Goal: Book appointment/travel/reservation

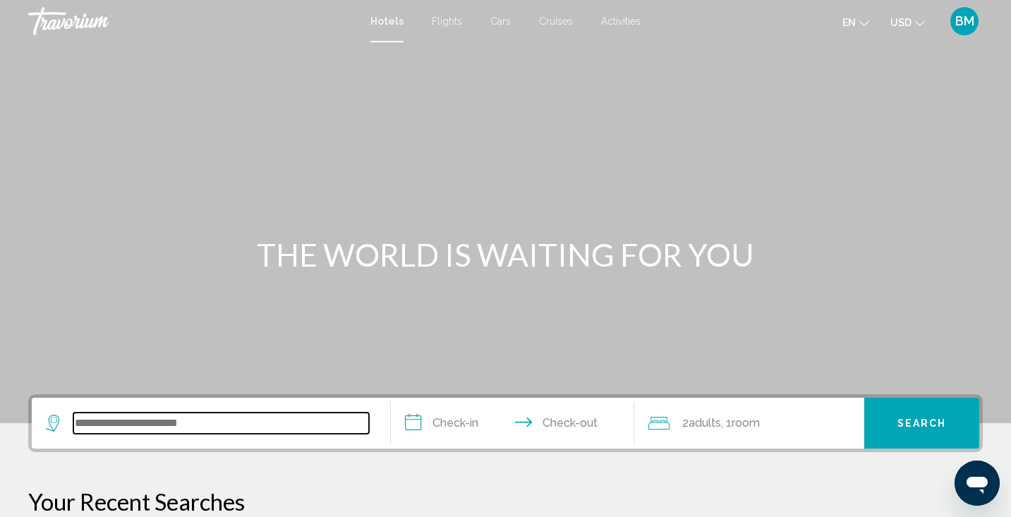
click at [185, 429] on input "Search widget" at bounding box center [220, 423] width 295 height 21
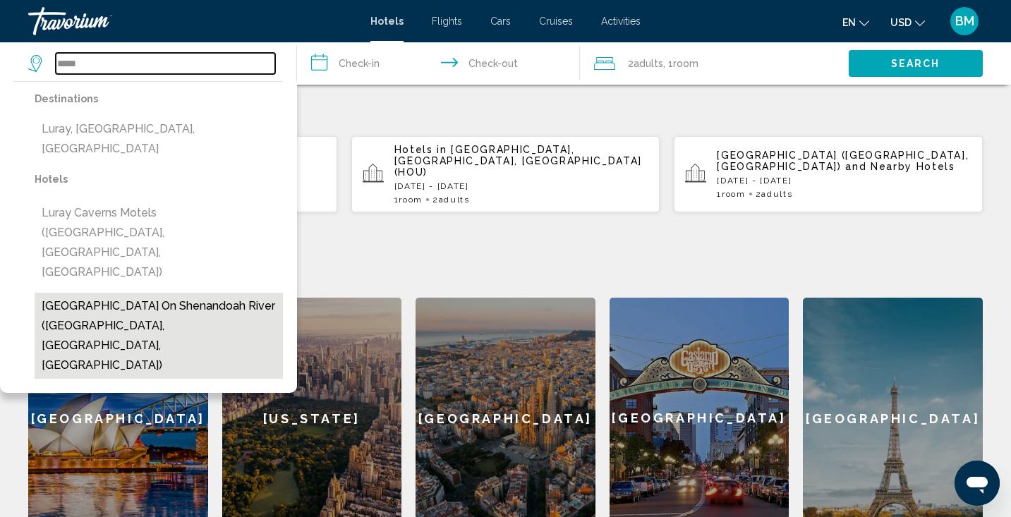
scroll to position [392, 0]
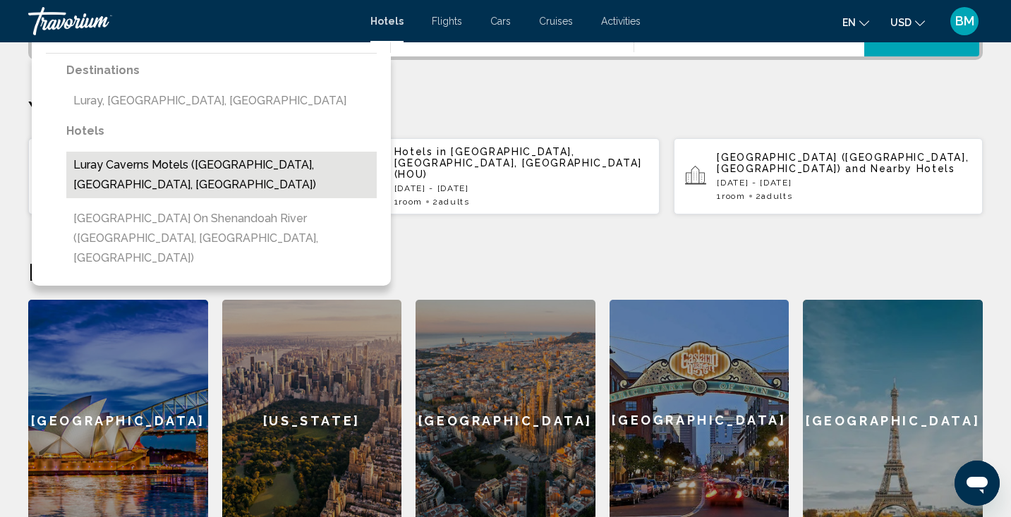
click at [157, 166] on button "Luray Caverns Motels (Luray, VA, US)" at bounding box center [221, 175] width 310 height 47
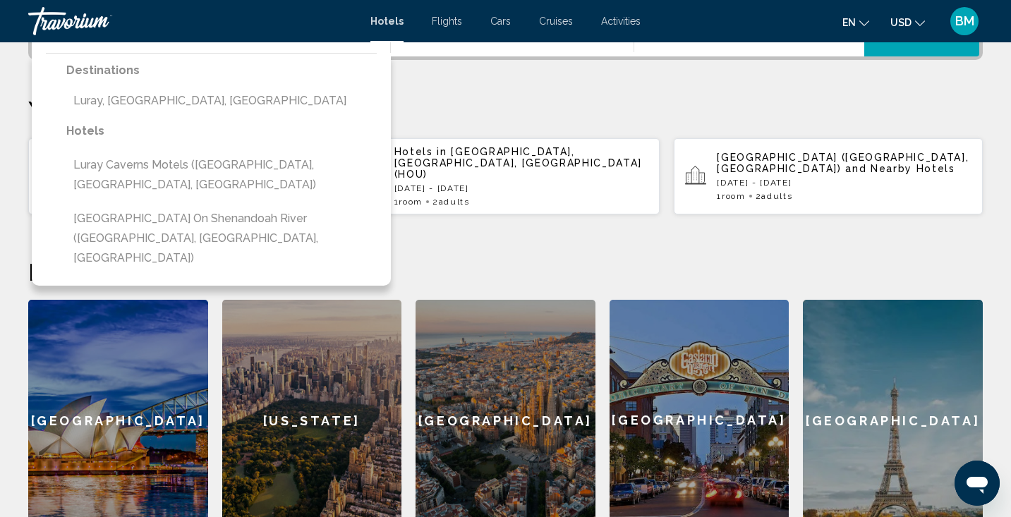
type input "**********"
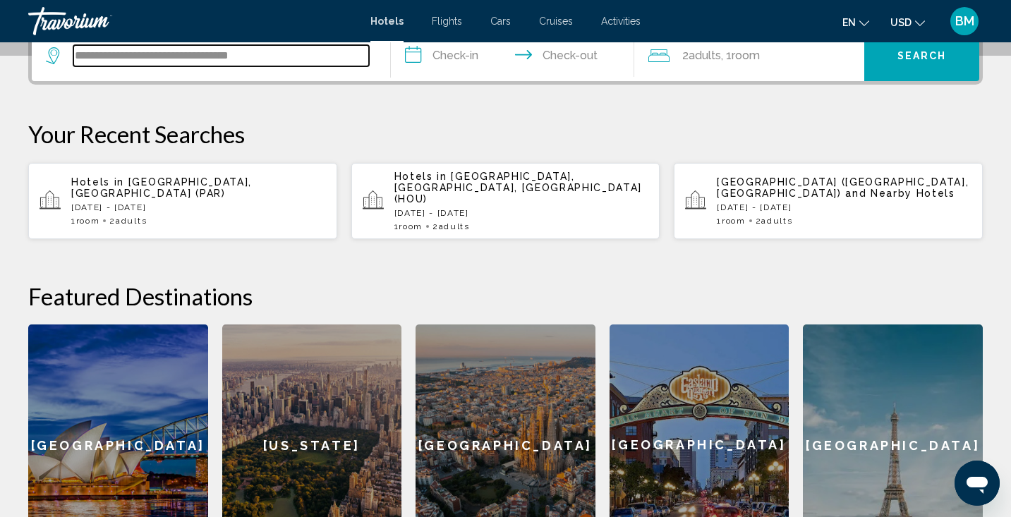
scroll to position [348, 0]
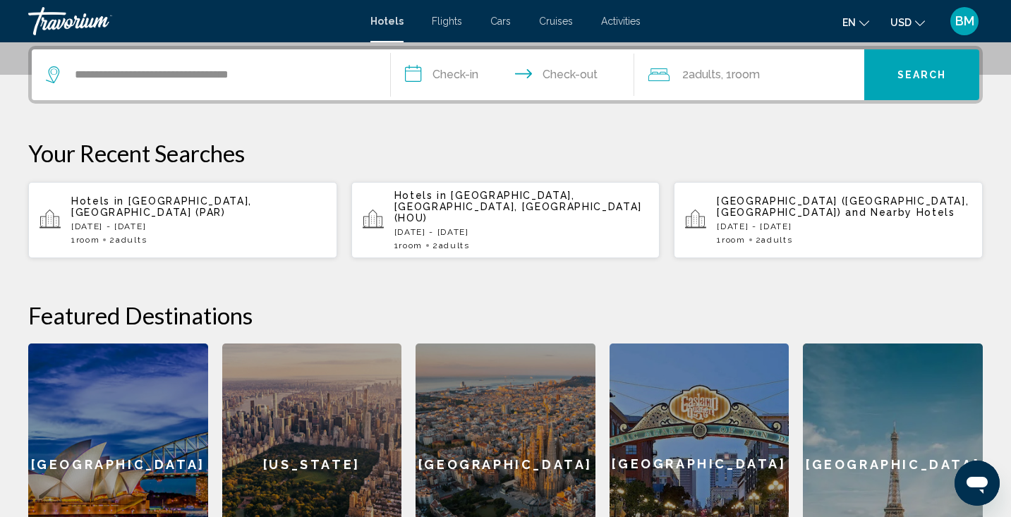
click at [445, 73] on input "**********" at bounding box center [516, 76] width 250 height 55
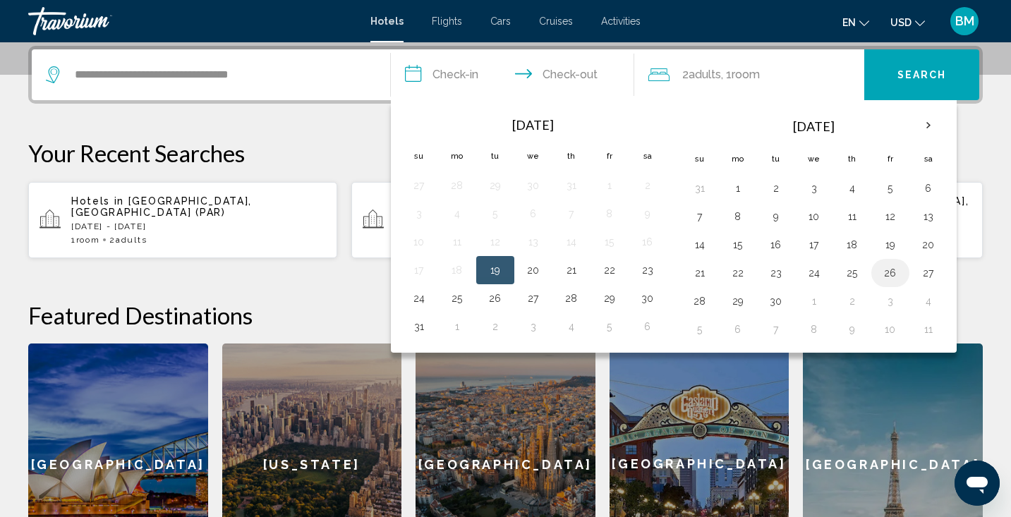
click at [888, 273] on button "26" at bounding box center [890, 273] width 23 height 20
click at [703, 307] on button "28" at bounding box center [699, 301] width 23 height 20
type input "**********"
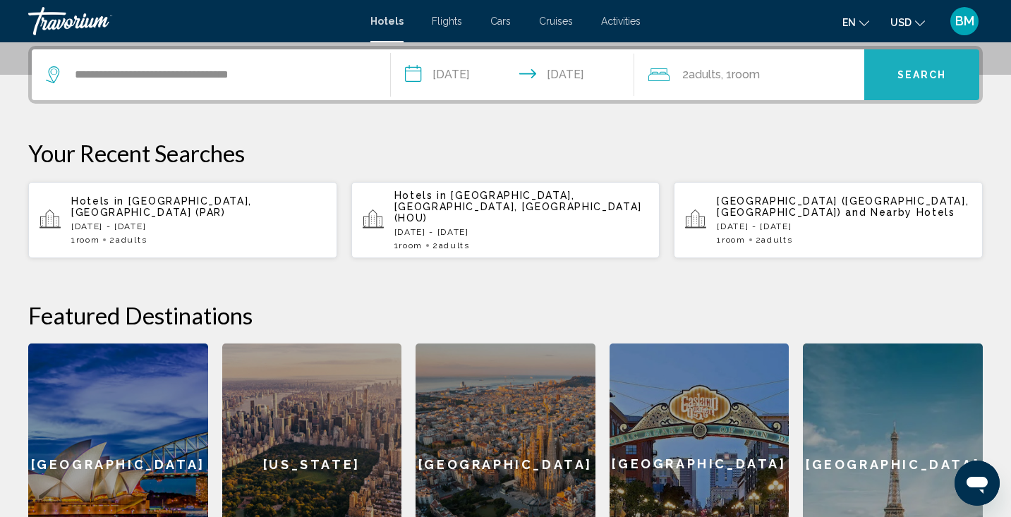
click at [899, 87] on button "Search" at bounding box center [921, 74] width 115 height 51
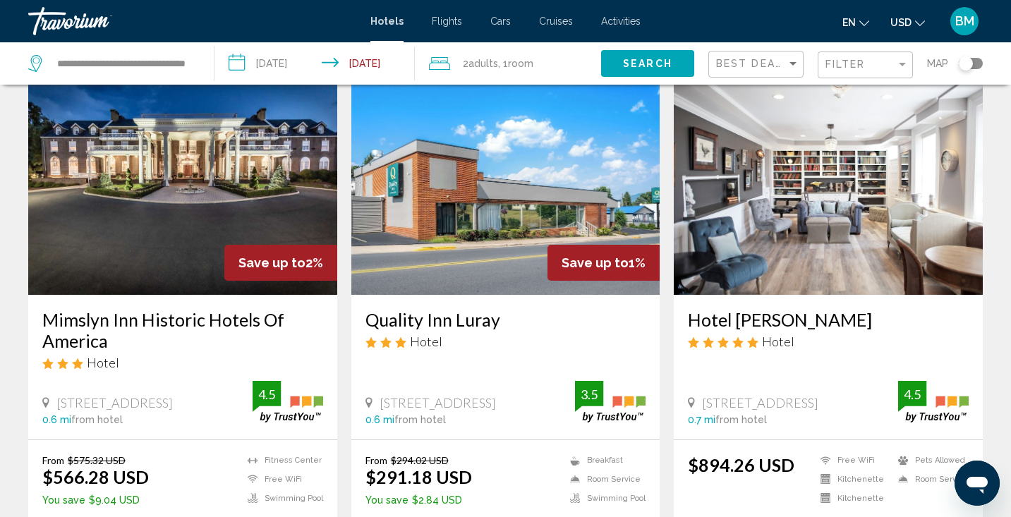
scroll to position [49, 0]
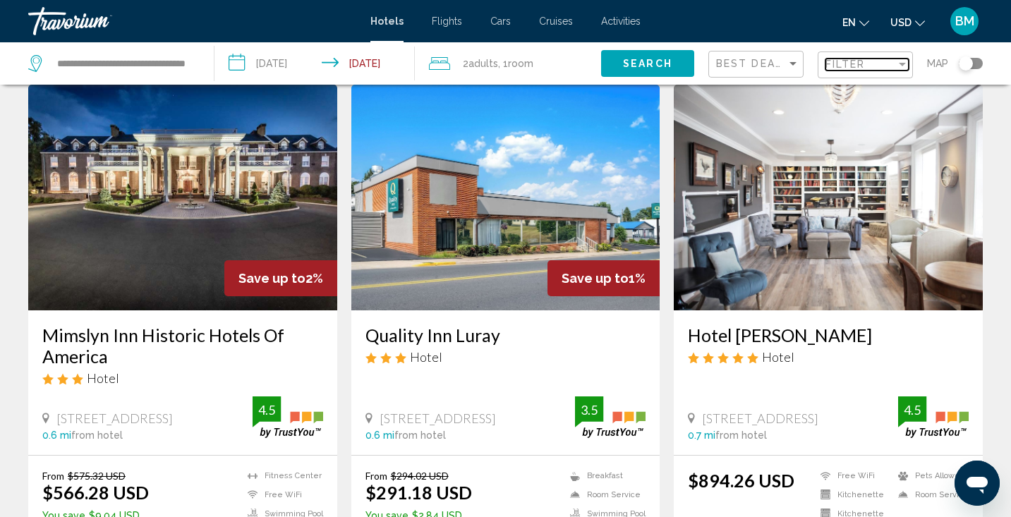
click at [906, 64] on div "Filter" at bounding box center [902, 64] width 13 height 11
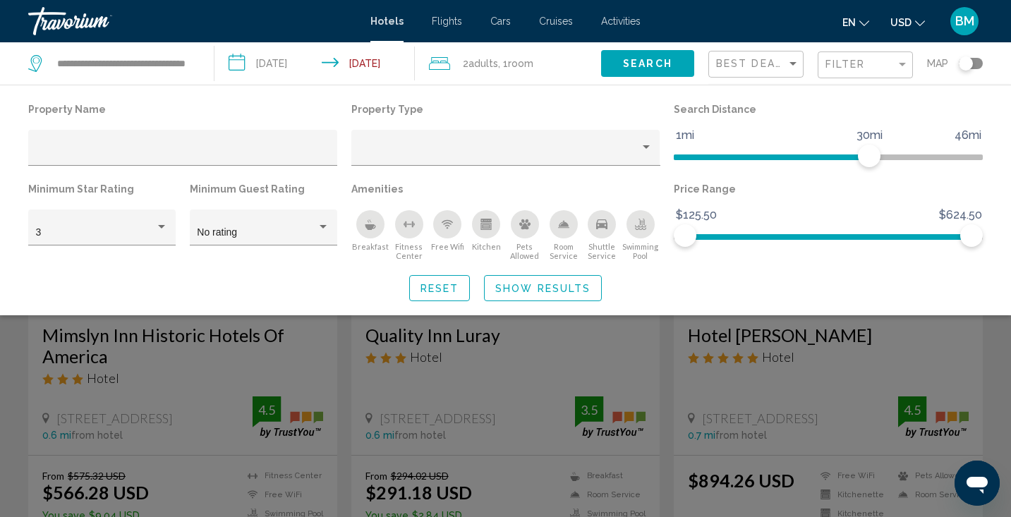
click at [810, 71] on div "Best Deals Filter Map" at bounding box center [845, 63] width 274 height 42
click at [804, 417] on div "Search widget" at bounding box center [505, 364] width 1011 height 305
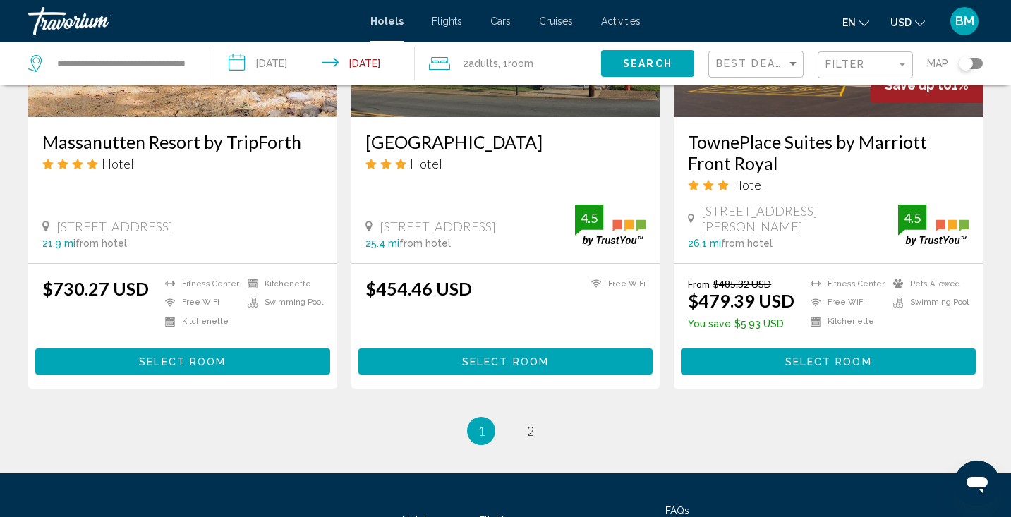
scroll to position [1843, 0]
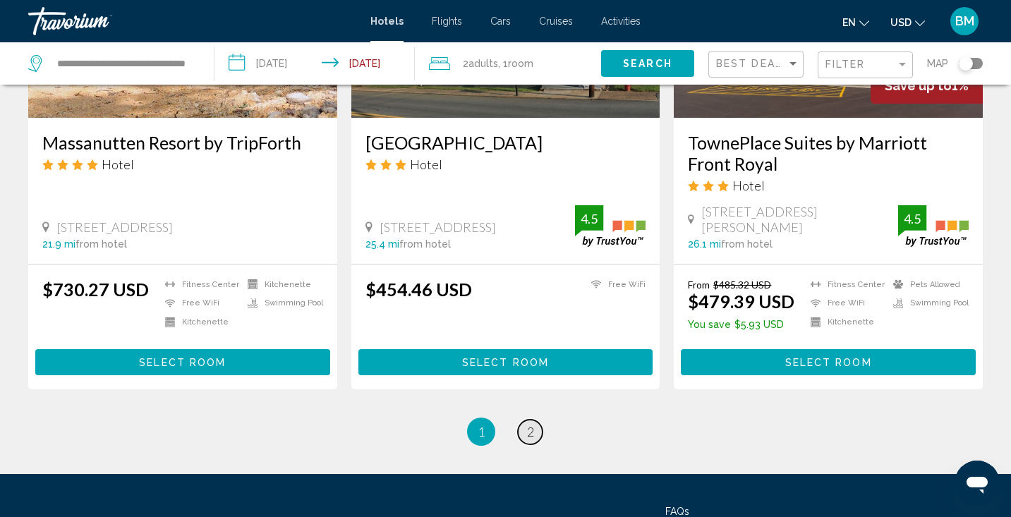
click at [527, 424] on span "2" at bounding box center [530, 432] width 7 height 16
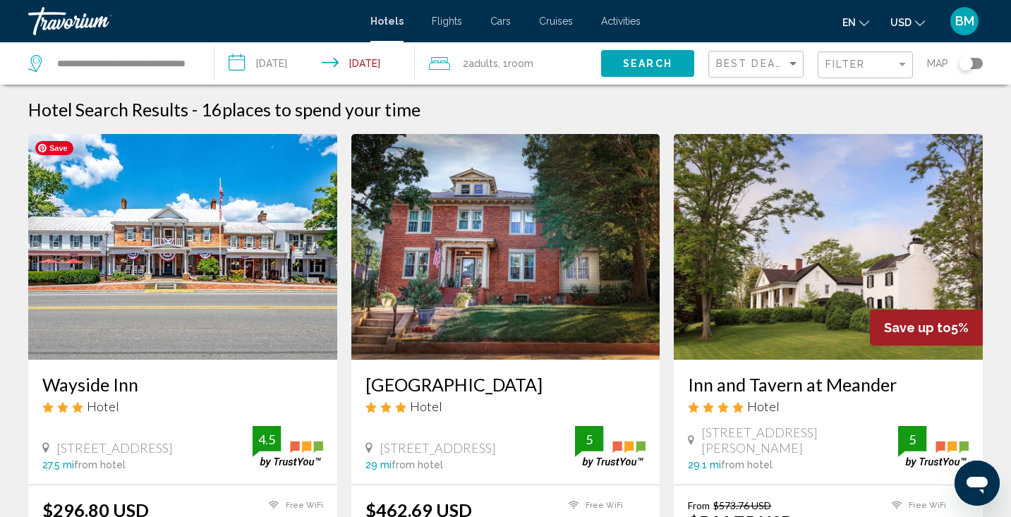
click at [313, 235] on img "Main content" at bounding box center [182, 247] width 309 height 226
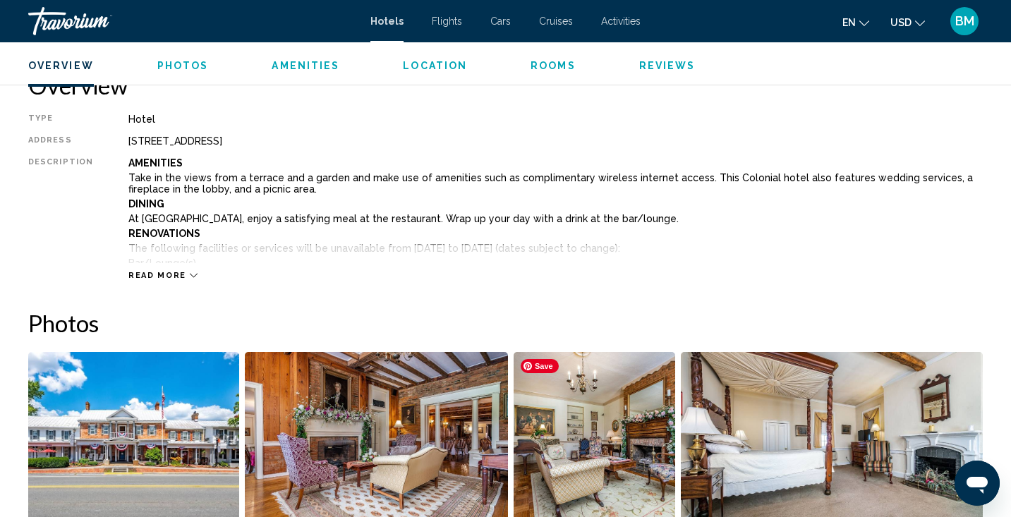
scroll to position [451, 0]
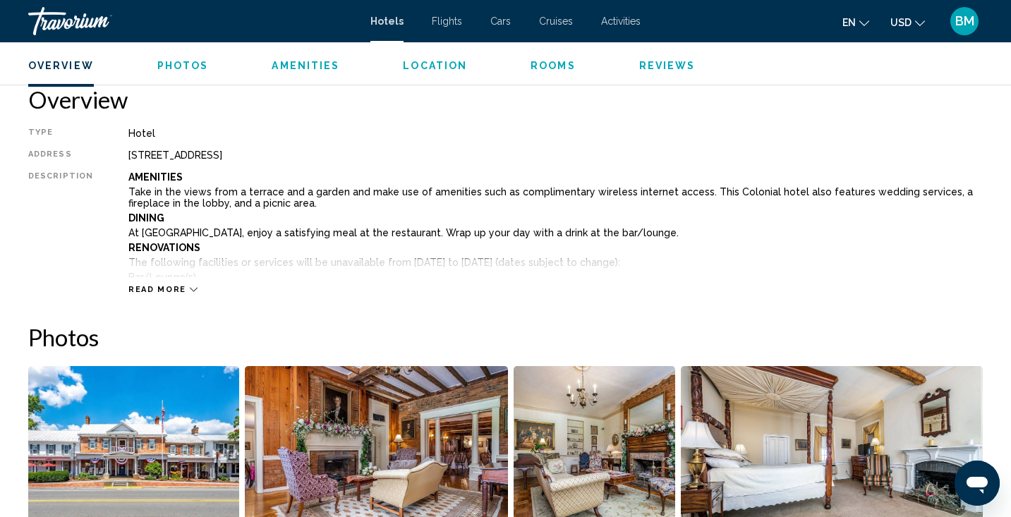
click at [190, 288] on icon "Main content" at bounding box center [194, 290] width 8 height 8
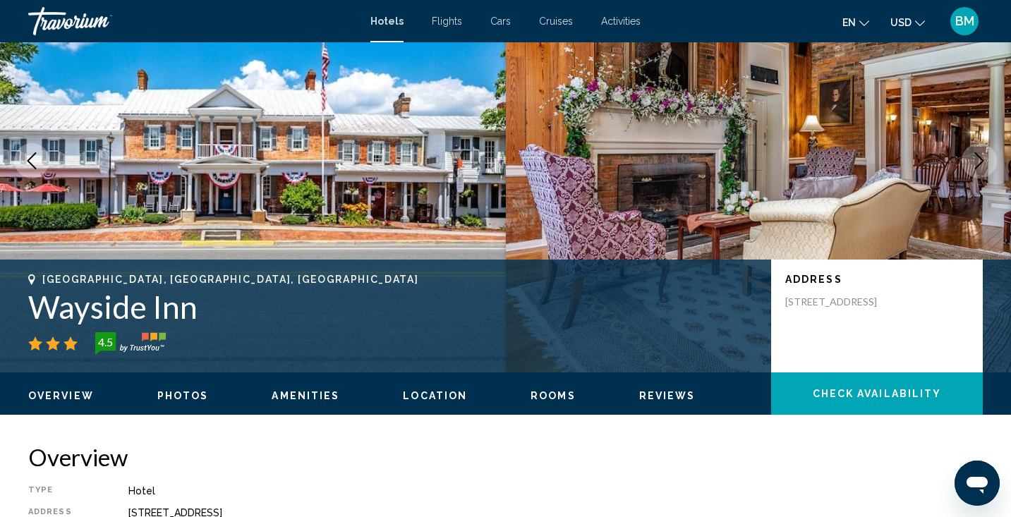
scroll to position [0, 0]
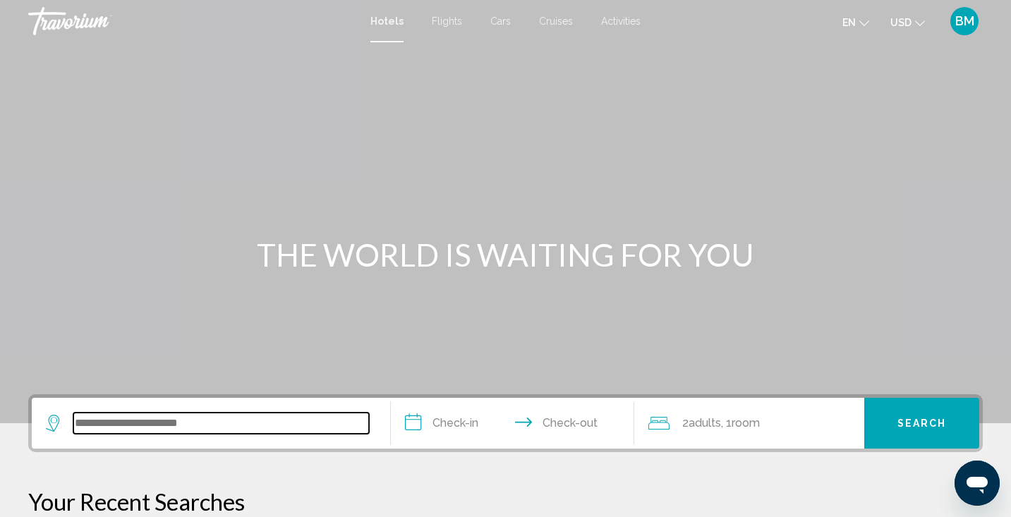
click at [106, 429] on input "Search widget" at bounding box center [220, 423] width 295 height 21
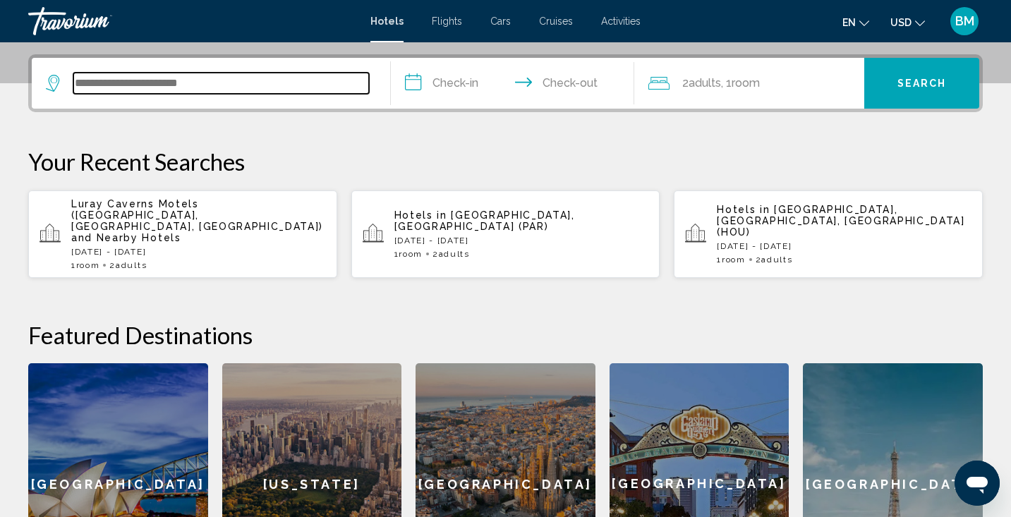
scroll to position [348, 0]
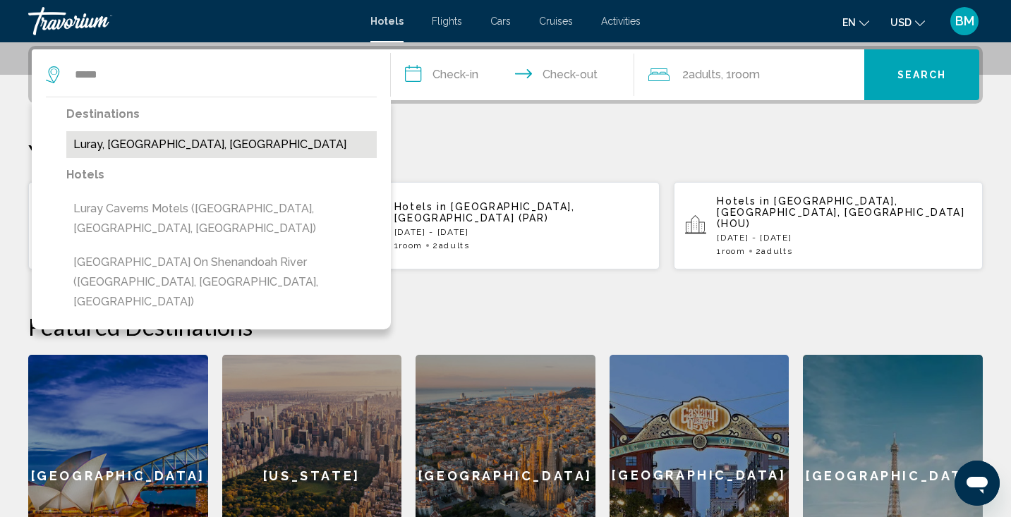
click at [148, 152] on button "Luray, VA, United States" at bounding box center [221, 144] width 310 height 27
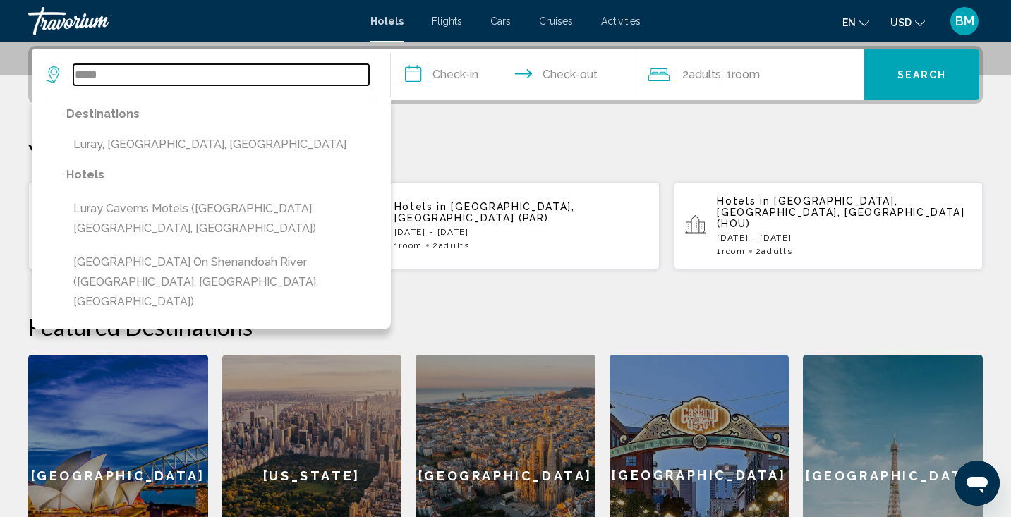
type input "**********"
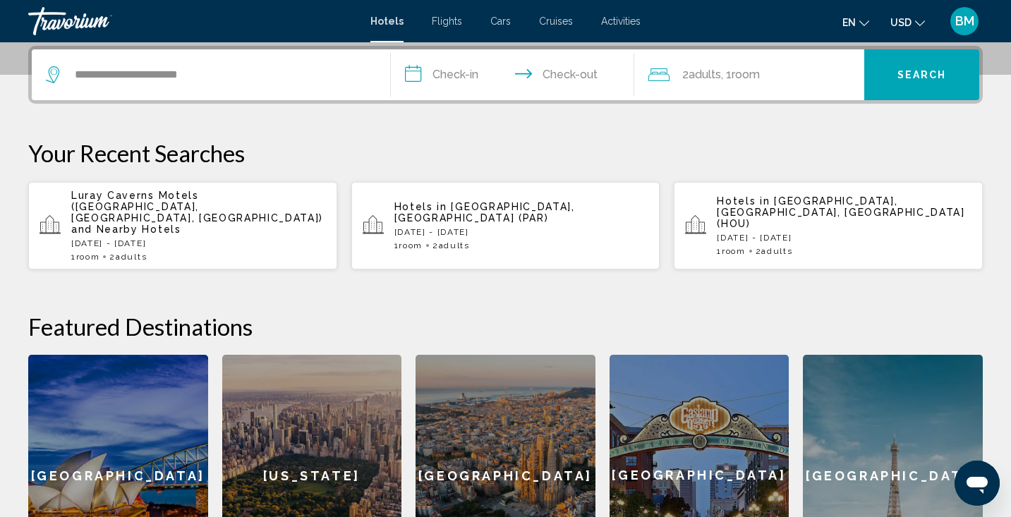
click at [447, 68] on input "**********" at bounding box center [516, 76] width 250 height 55
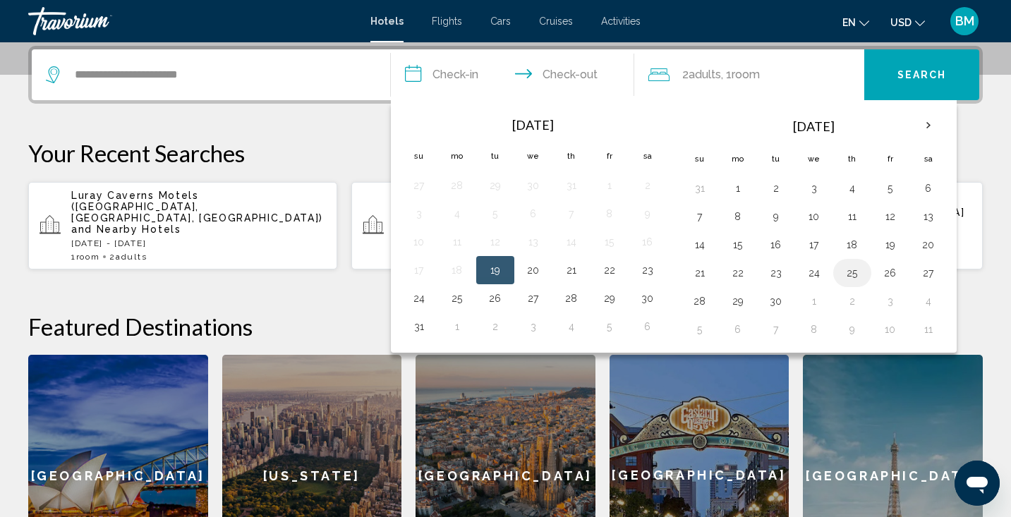
click at [850, 275] on button "25" at bounding box center [852, 273] width 23 height 20
click at [701, 303] on button "28" at bounding box center [699, 301] width 23 height 20
type input "**********"
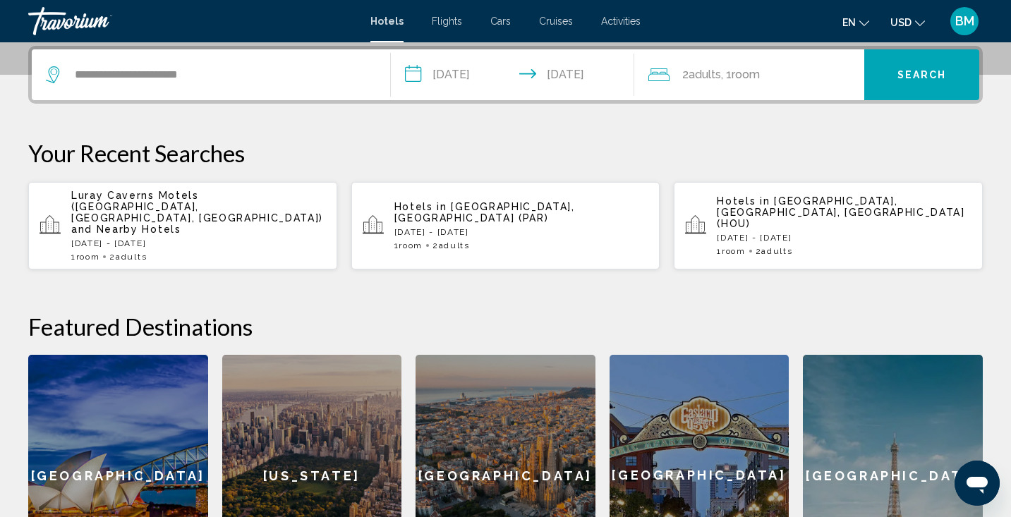
click at [896, 74] on button "Search" at bounding box center [921, 74] width 115 height 51
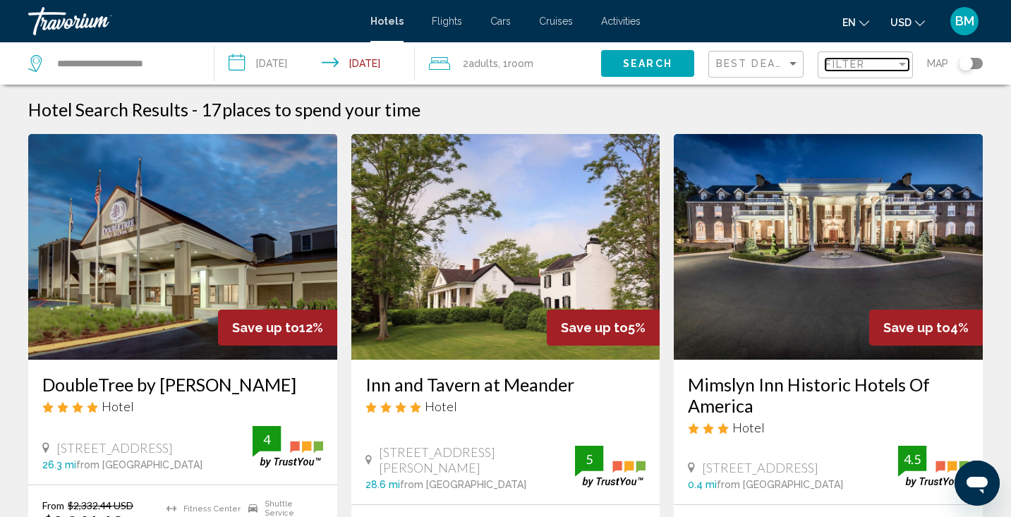
click at [897, 64] on div "Filter" at bounding box center [902, 64] width 13 height 11
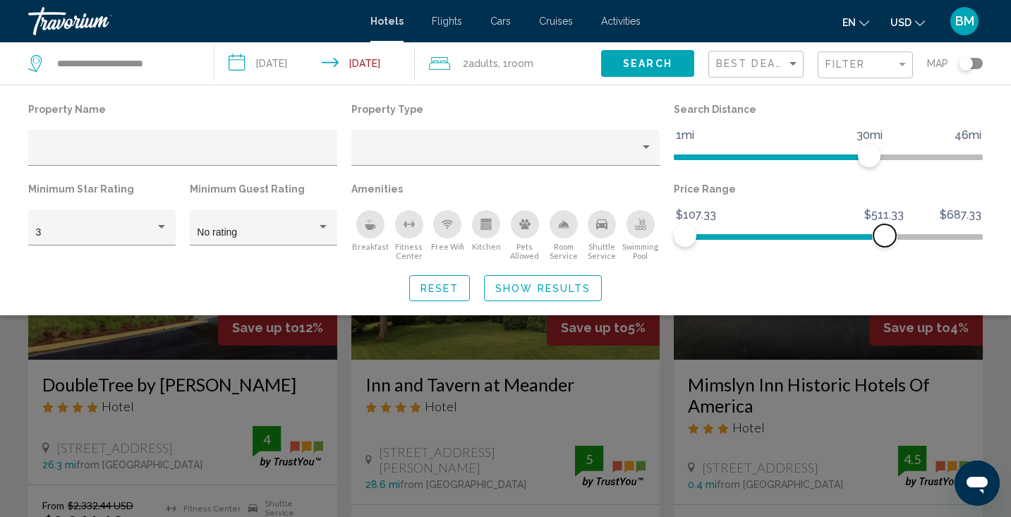
drag, startPoint x: 972, startPoint y: 236, endPoint x: 884, endPoint y: 236, distance: 87.5
click at [884, 236] on span "Hotel Filters" at bounding box center [884, 235] width 23 height 23
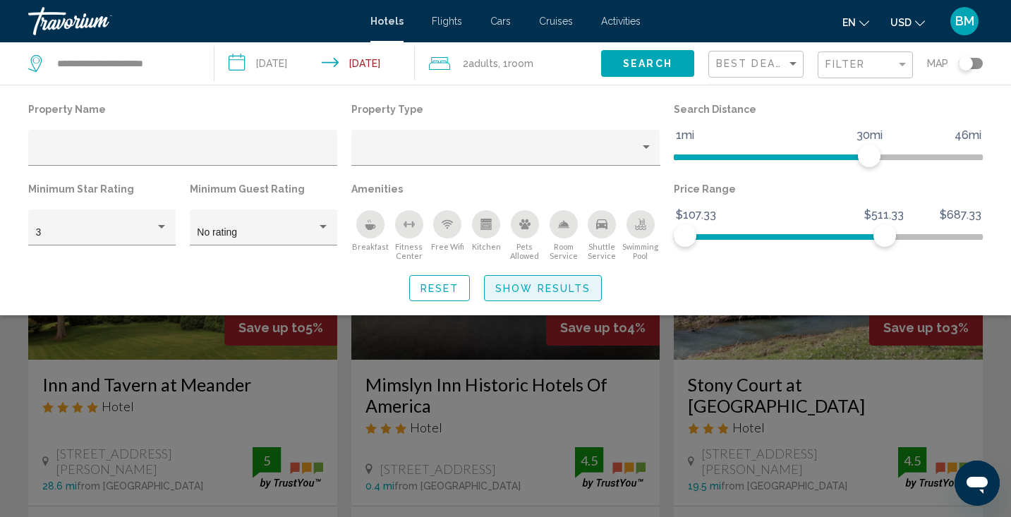
click at [585, 292] on span "Show Results" at bounding box center [542, 288] width 95 height 11
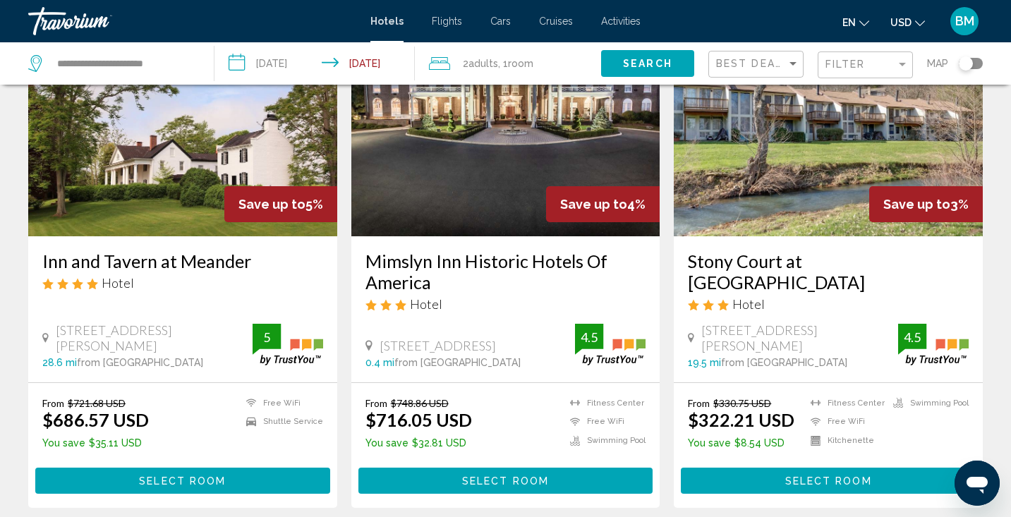
scroll to position [124, 0]
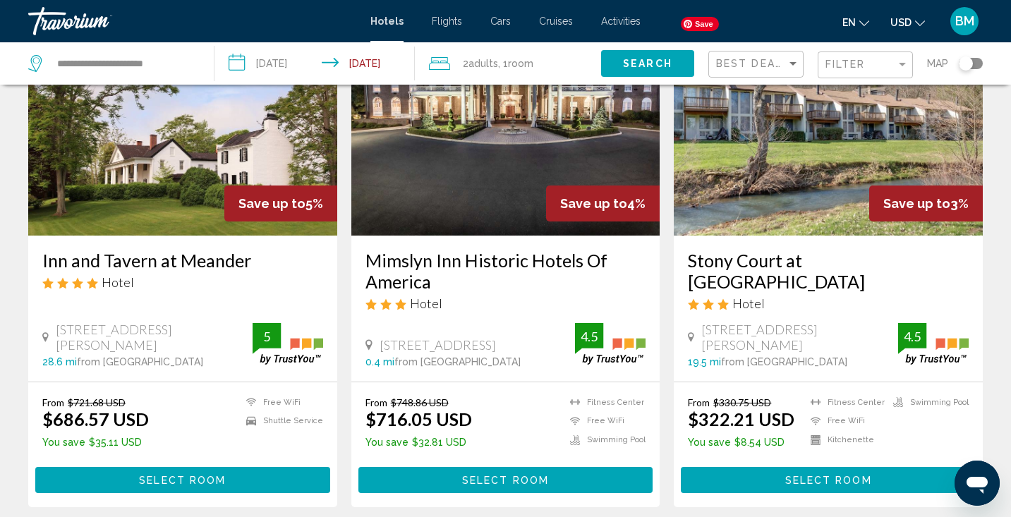
click at [778, 180] on img "Main content" at bounding box center [827, 123] width 309 height 226
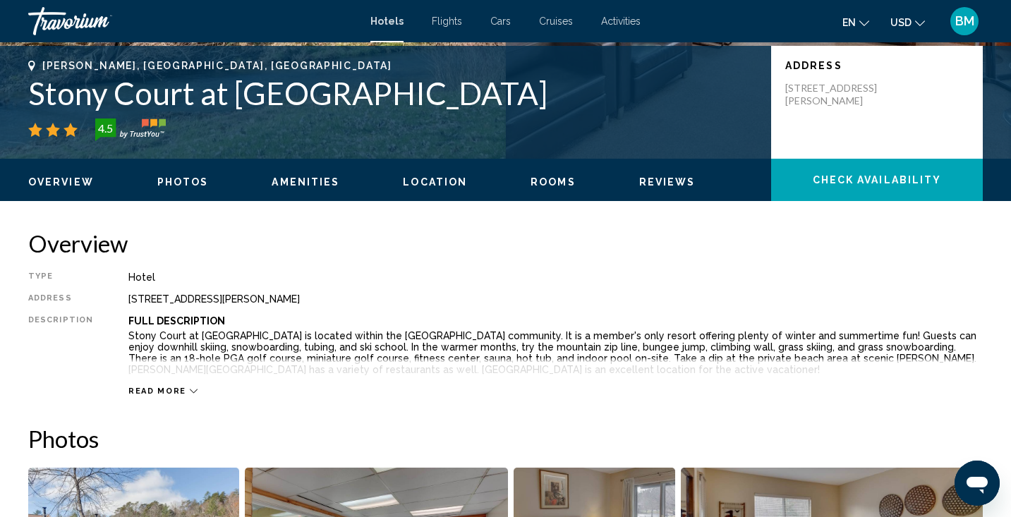
scroll to position [310, 0]
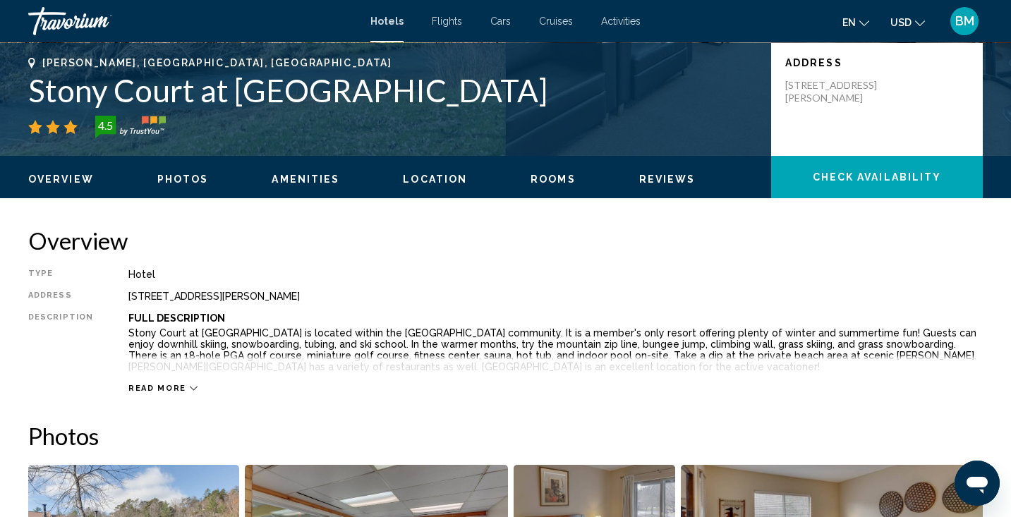
click at [181, 386] on div "Read more" at bounding box center [162, 388] width 69 height 9
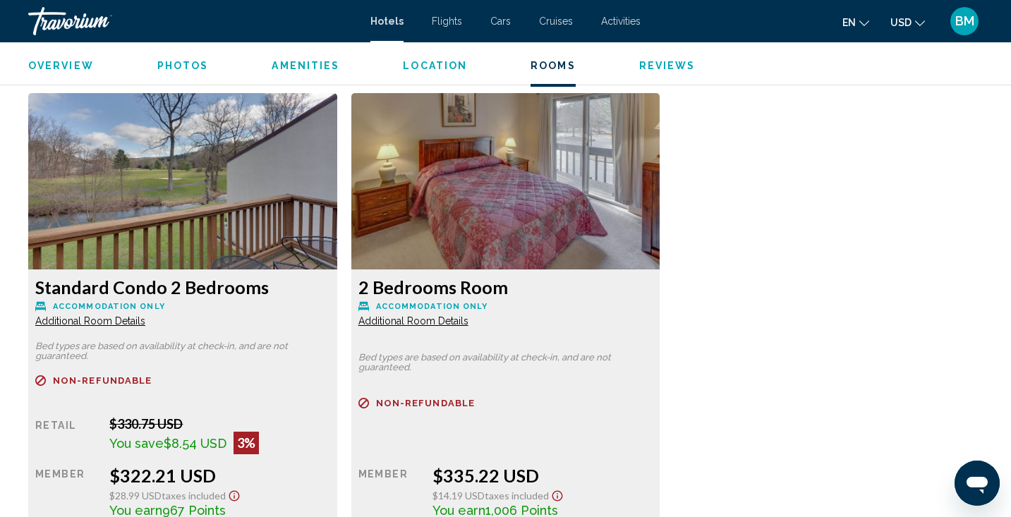
scroll to position [1860, 0]
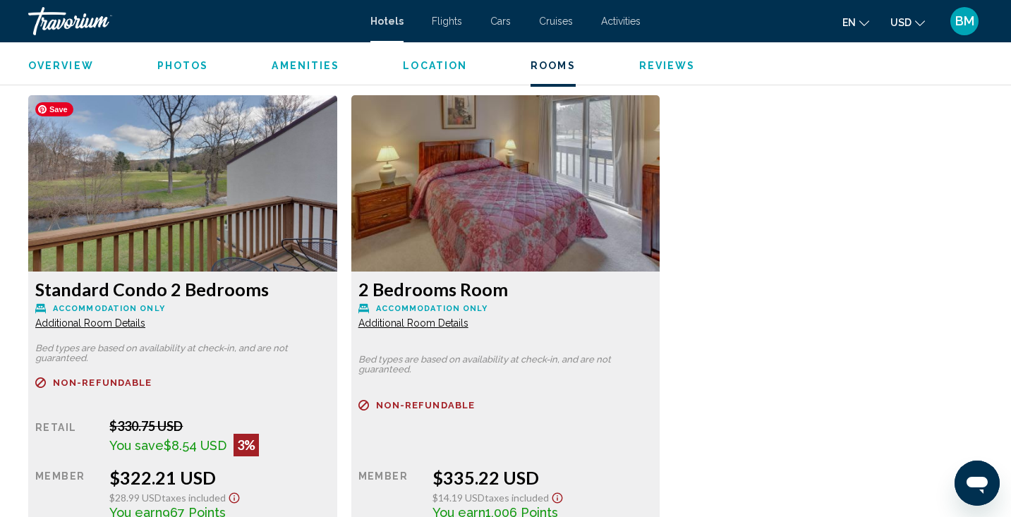
click at [276, 264] on img "Main content" at bounding box center [182, 183] width 309 height 176
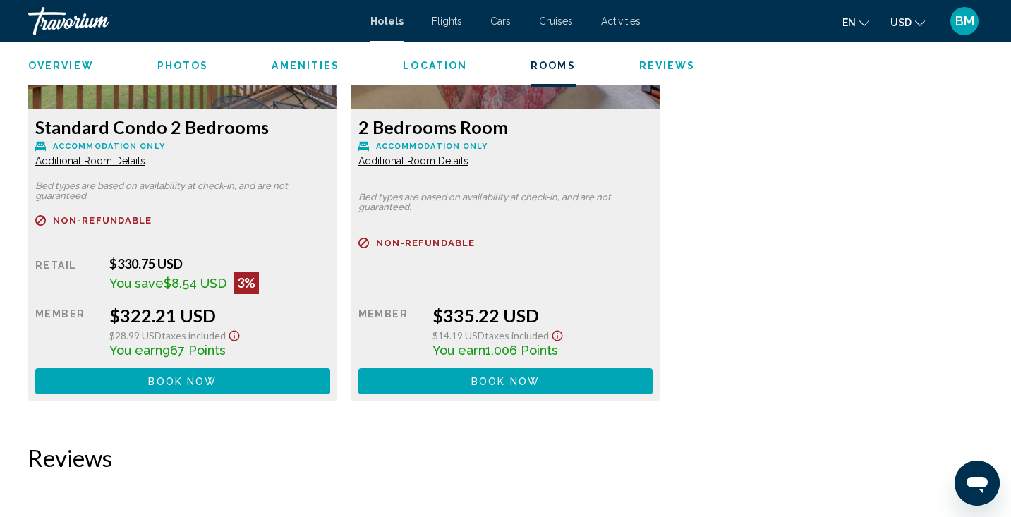
scroll to position [2036, 0]
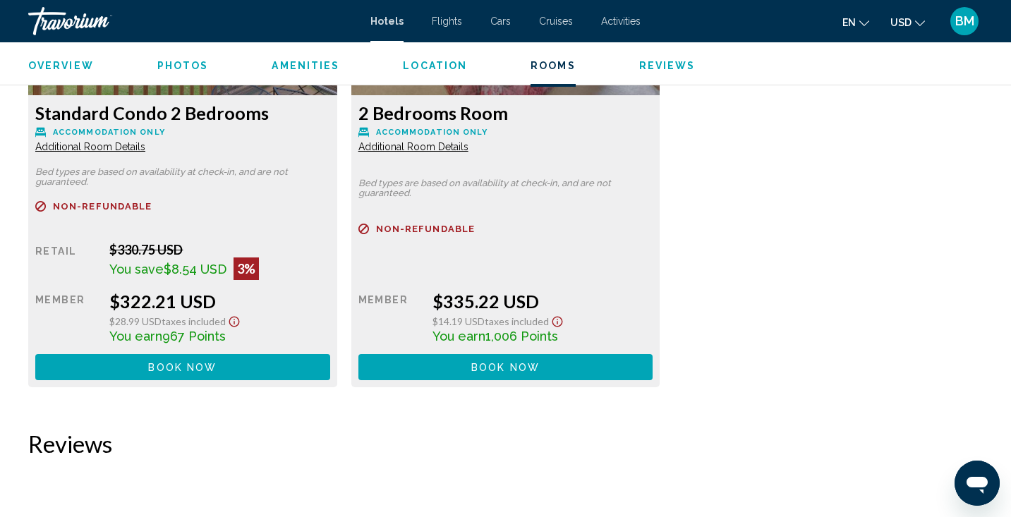
click at [232, 372] on button "Book now No longer available" at bounding box center [182, 367] width 295 height 26
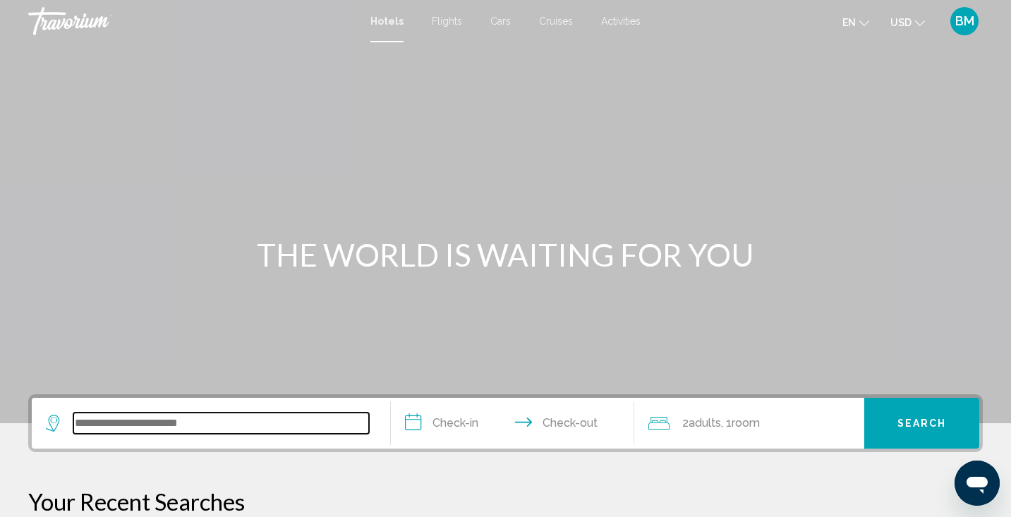
click at [260, 425] on input "Search widget" at bounding box center [220, 423] width 295 height 21
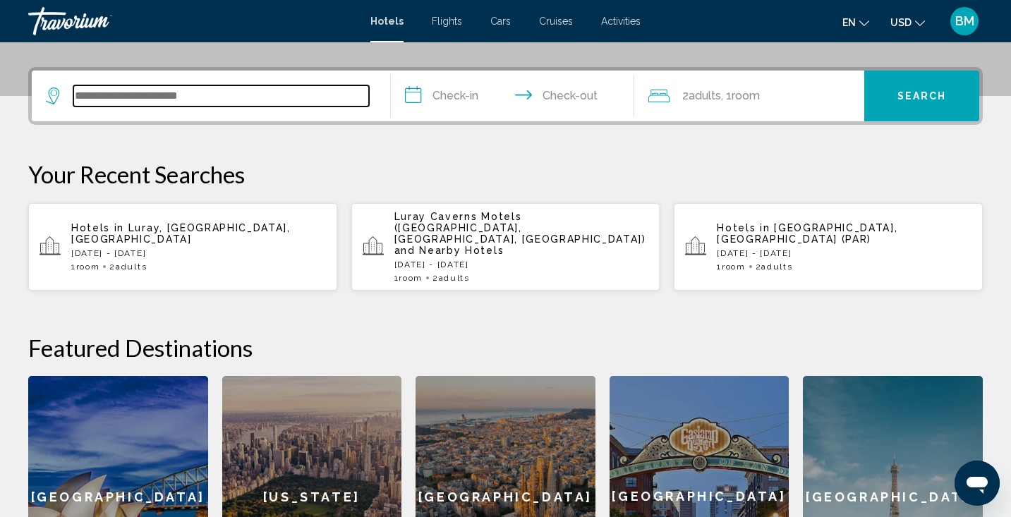
scroll to position [348, 0]
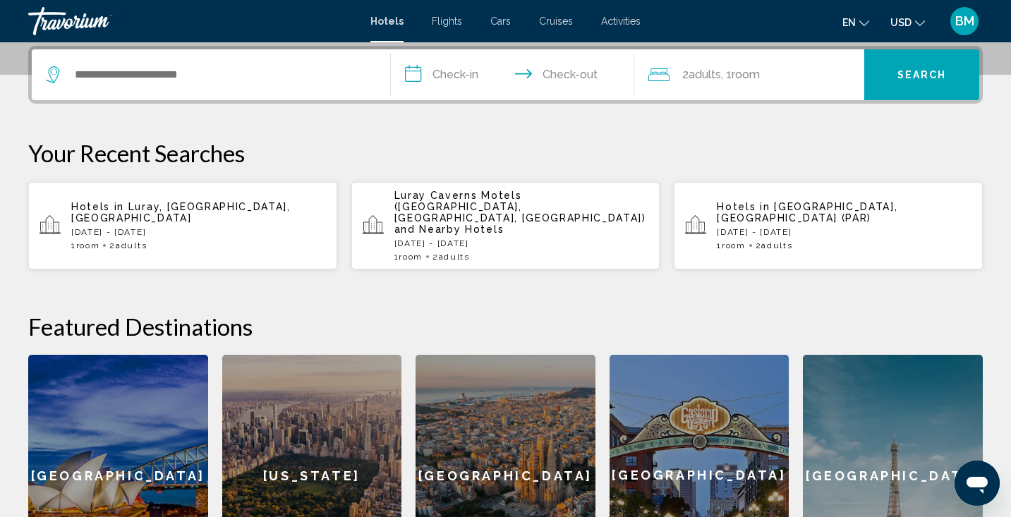
click at [236, 221] on div "Hotels in Luray, VA, United States Thu, 25 Sep - Sun, 28 Sep 1 Room rooms 2 Adu…" at bounding box center [198, 225] width 255 height 49
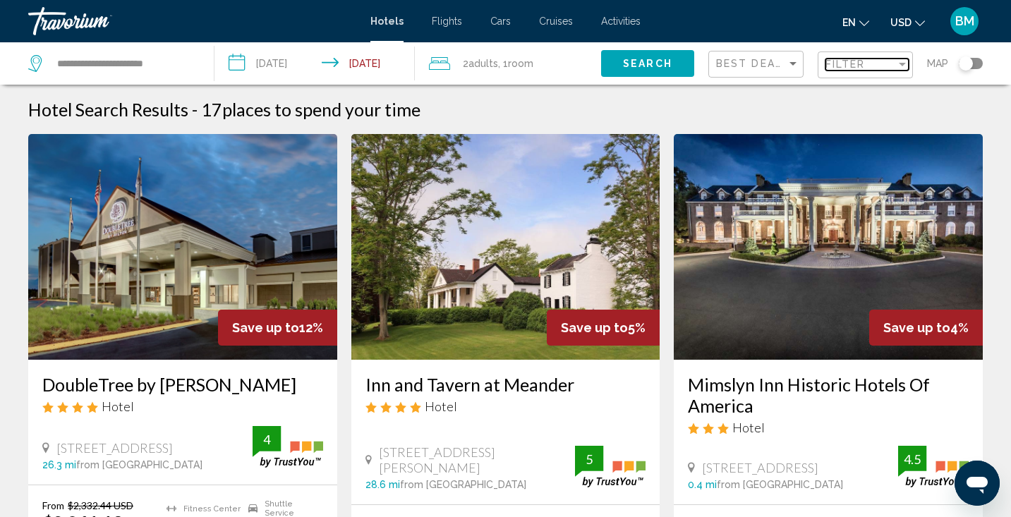
click at [891, 63] on div "Filter" at bounding box center [860, 64] width 71 height 11
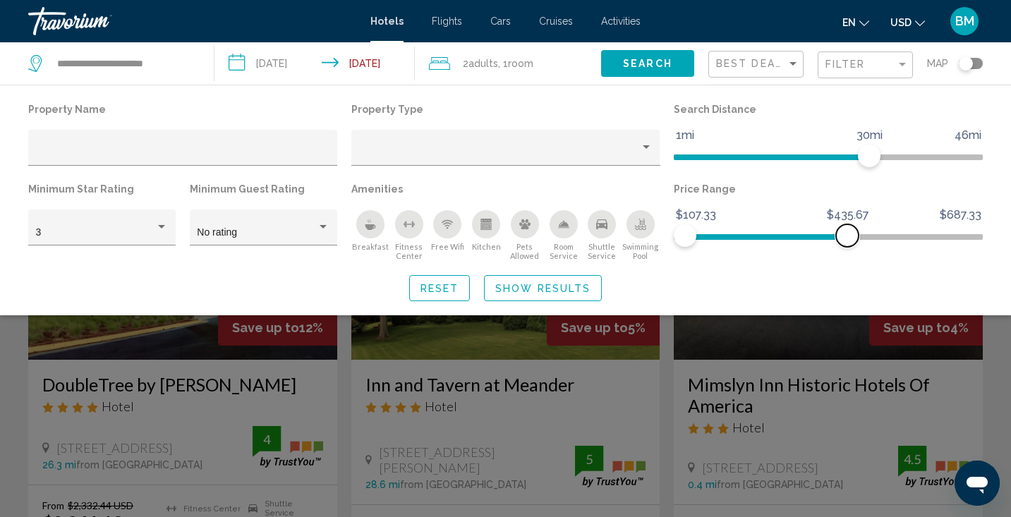
drag, startPoint x: 971, startPoint y: 234, endPoint x: 847, endPoint y: 237, distance: 124.2
click at [847, 237] on span "Hotel Filters" at bounding box center [847, 235] width 23 height 23
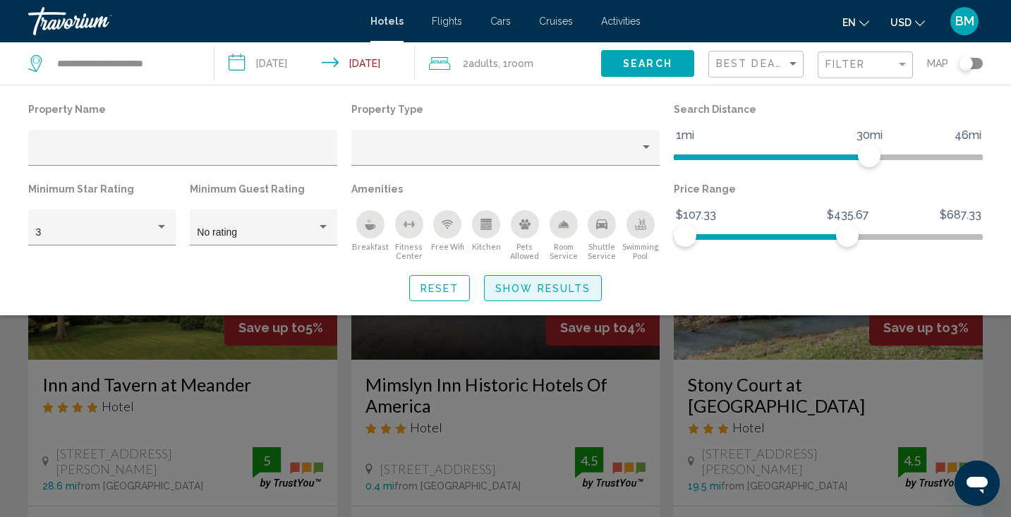
click at [571, 291] on span "Show Results" at bounding box center [542, 288] width 95 height 11
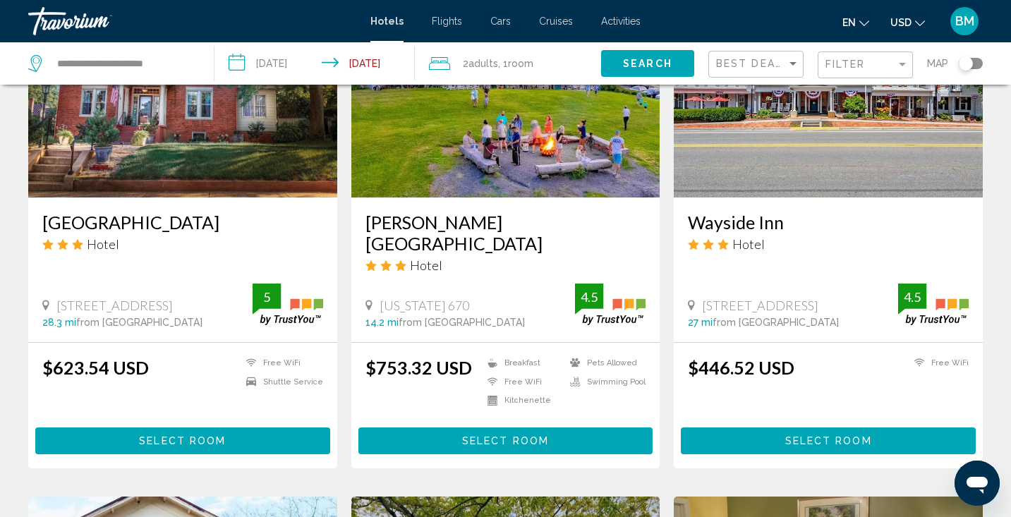
scroll to position [1195, 0]
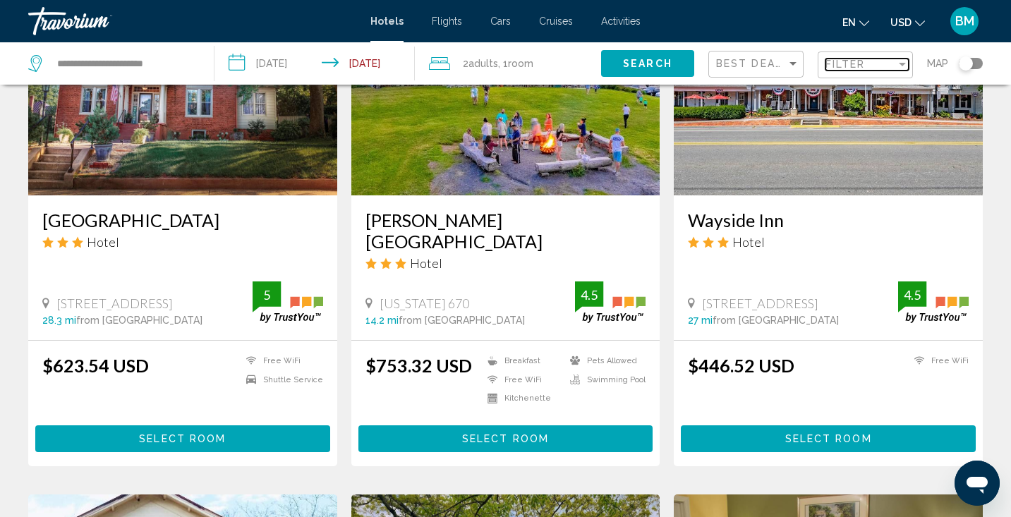
click at [891, 66] on div "Filter" at bounding box center [860, 64] width 71 height 11
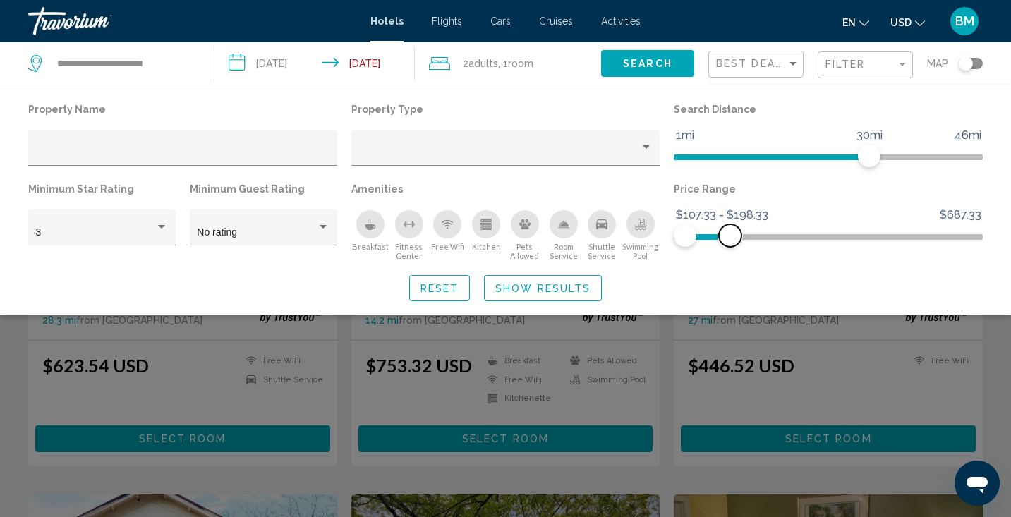
drag, startPoint x: 849, startPoint y: 233, endPoint x: 730, endPoint y: 240, distance: 119.4
click at [730, 240] on span "Hotel Filters" at bounding box center [730, 235] width 23 height 23
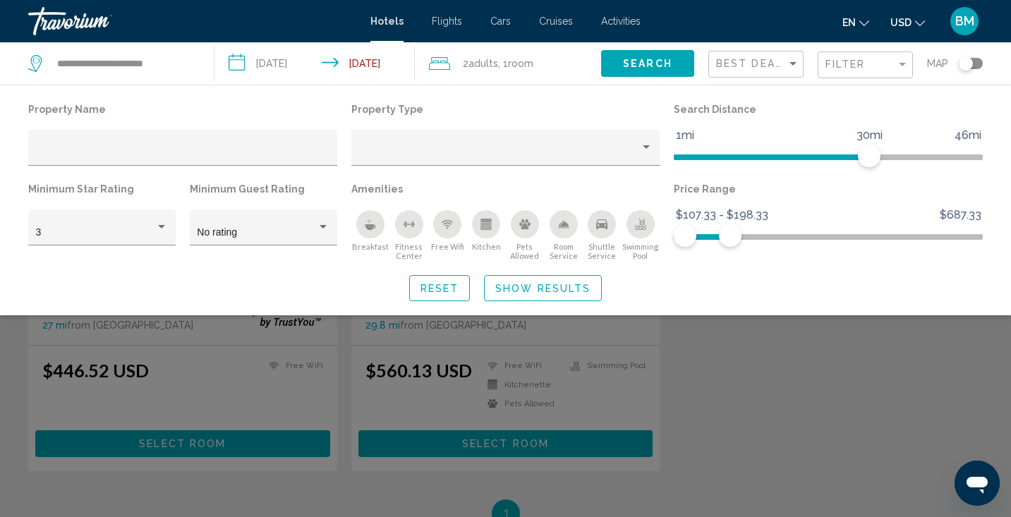
click at [592, 283] on button "Show Results" at bounding box center [543, 288] width 118 height 26
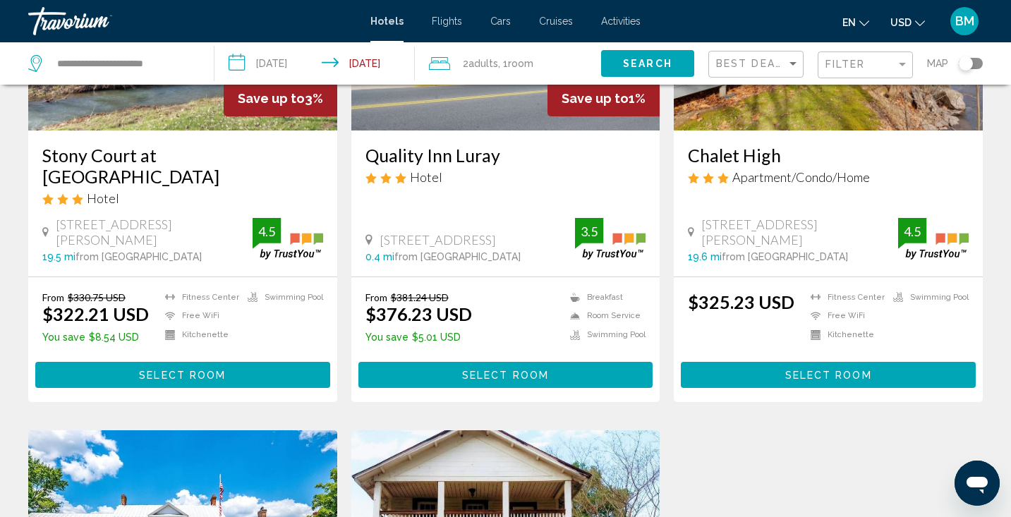
scroll to position [243, 0]
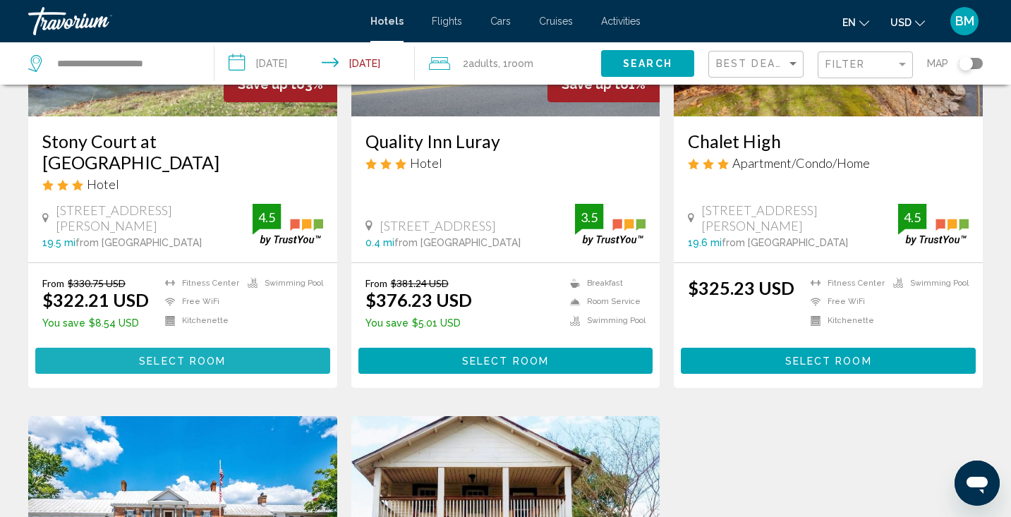
click at [212, 355] on span "Select Room" at bounding box center [182, 360] width 87 height 11
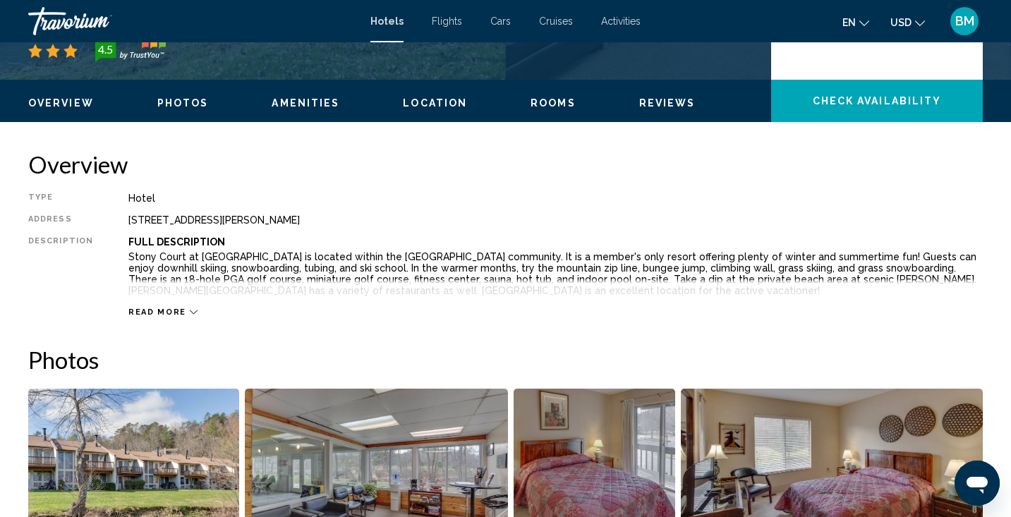
scroll to position [392, 0]
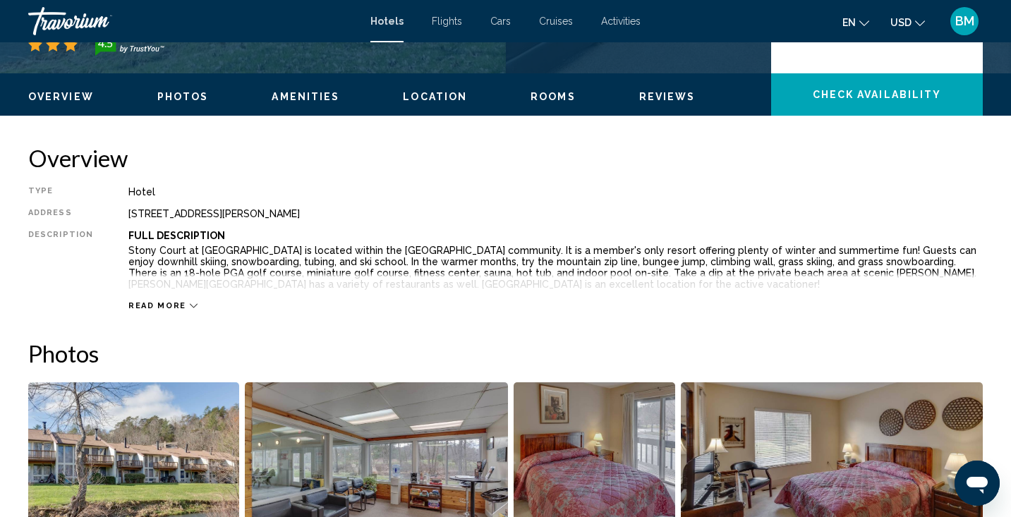
click at [190, 307] on icon "Main content" at bounding box center [194, 306] width 8 height 4
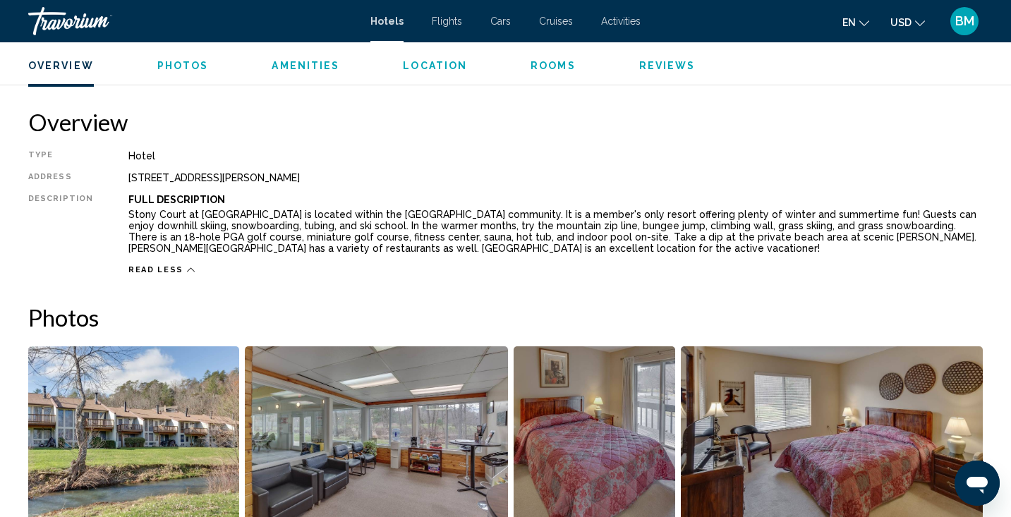
scroll to position [426, 0]
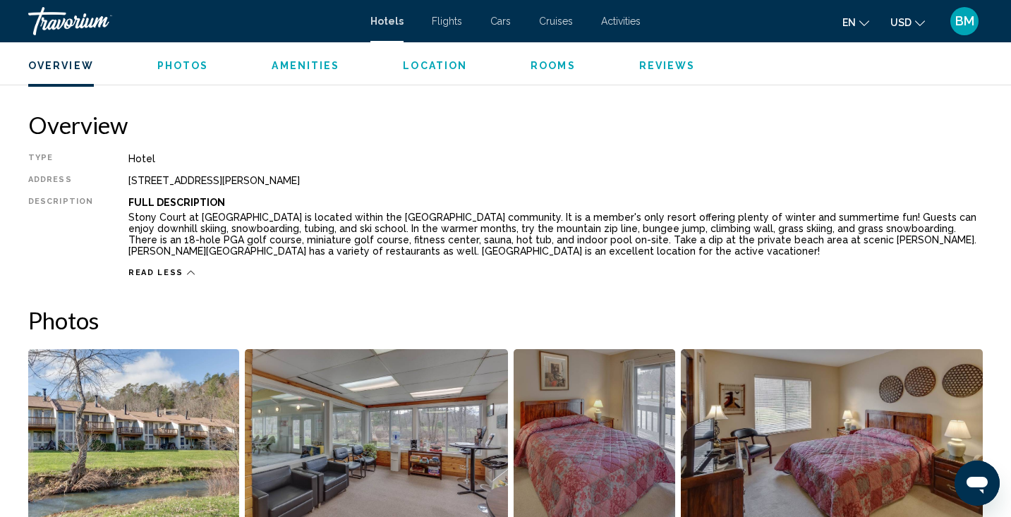
drag, startPoint x: 284, startPoint y: 180, endPoint x: 125, endPoint y: 181, distance: 159.4
click at [128, 181] on div "2742 Fairway Drive, Basye VA 22810, United States" at bounding box center [555, 180] width 854 height 11
copy div "2742 Fairway Drive, Basye VA 22810"
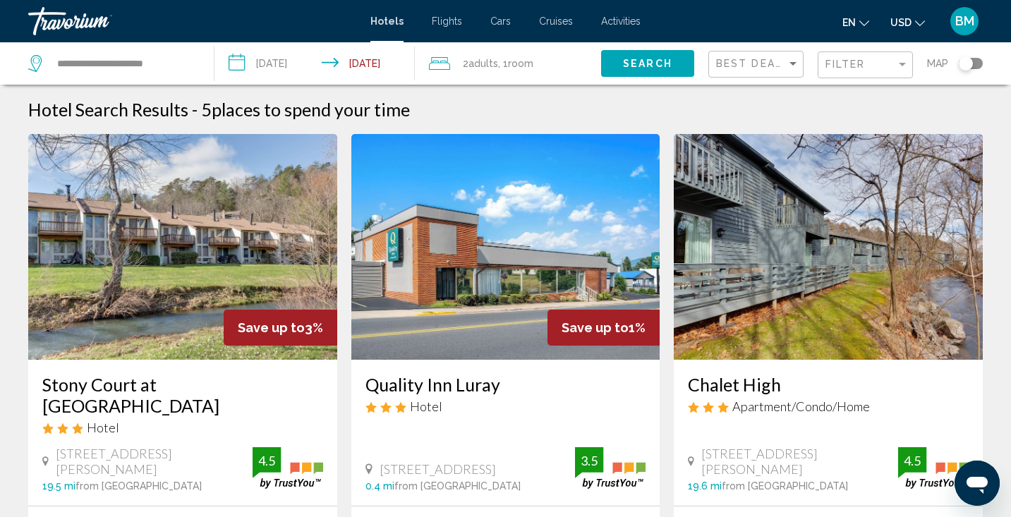
click at [169, 52] on div "**********" at bounding box center [113, 63] width 171 height 42
click at [172, 70] on input "**********" at bounding box center [124, 63] width 137 height 21
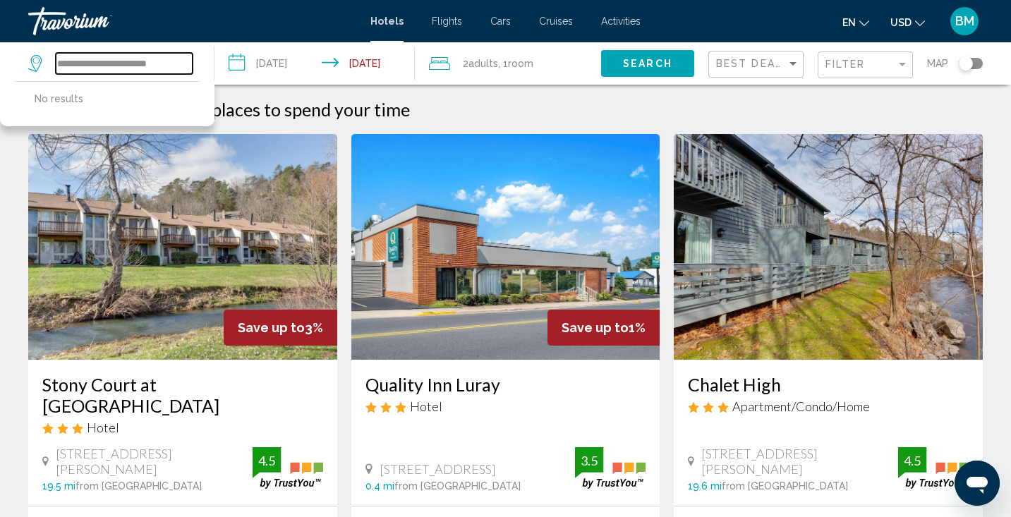
drag, startPoint x: 174, startPoint y: 59, endPoint x: 10, endPoint y: 59, distance: 164.3
click at [27, 63] on app-destination-search "**********" at bounding box center [107, 63] width 214 height 42
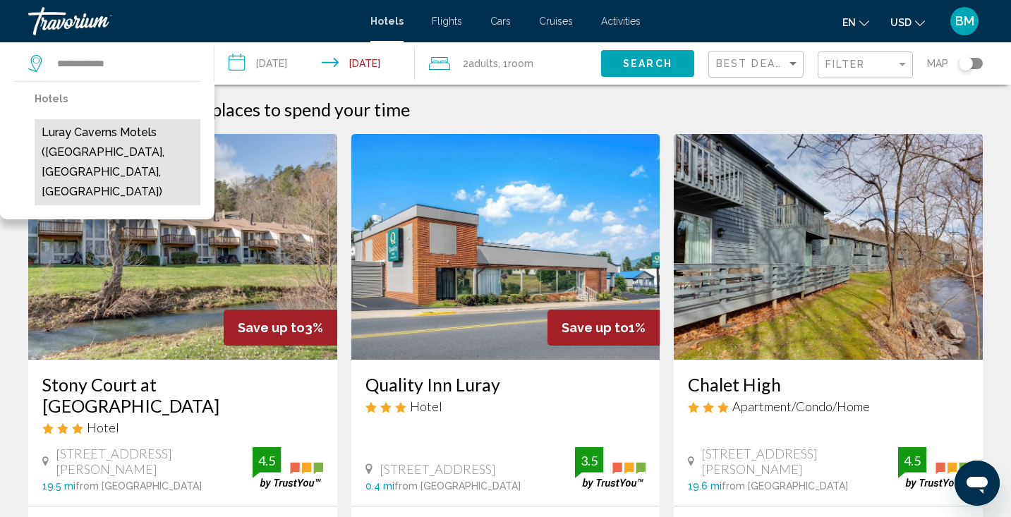
click at [92, 129] on button "Luray Caverns Motels (Luray, VA, US)" at bounding box center [118, 162] width 166 height 86
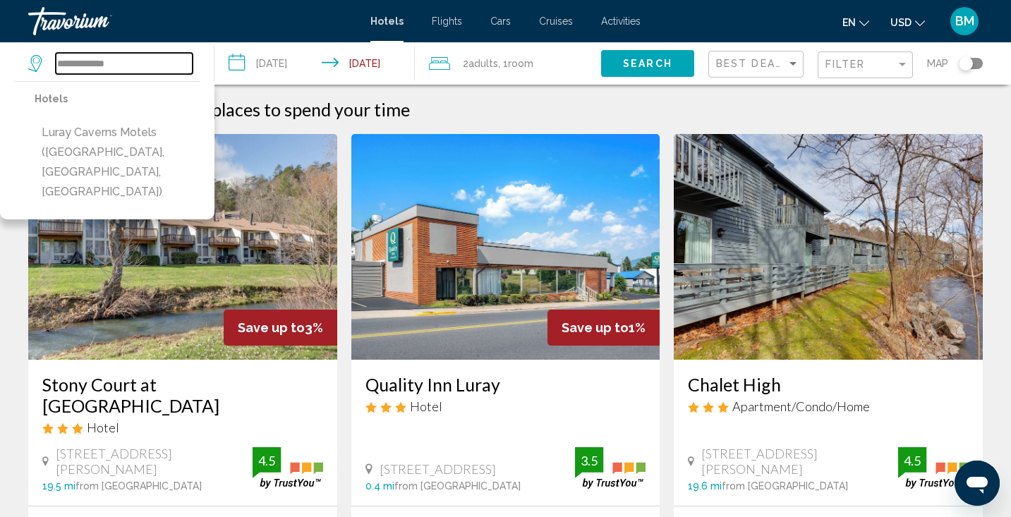
type input "**********"
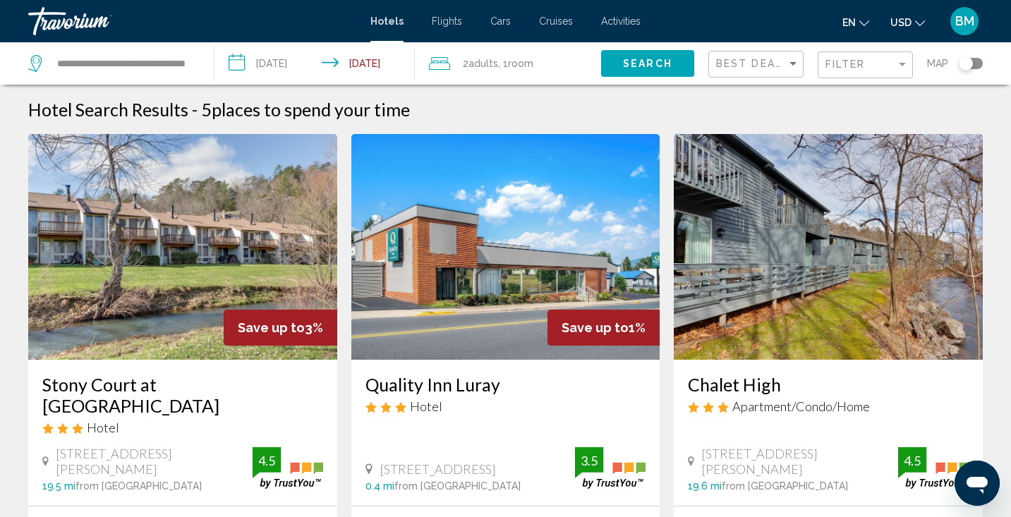
click at [664, 54] on button "Search" at bounding box center [647, 63] width 93 height 26
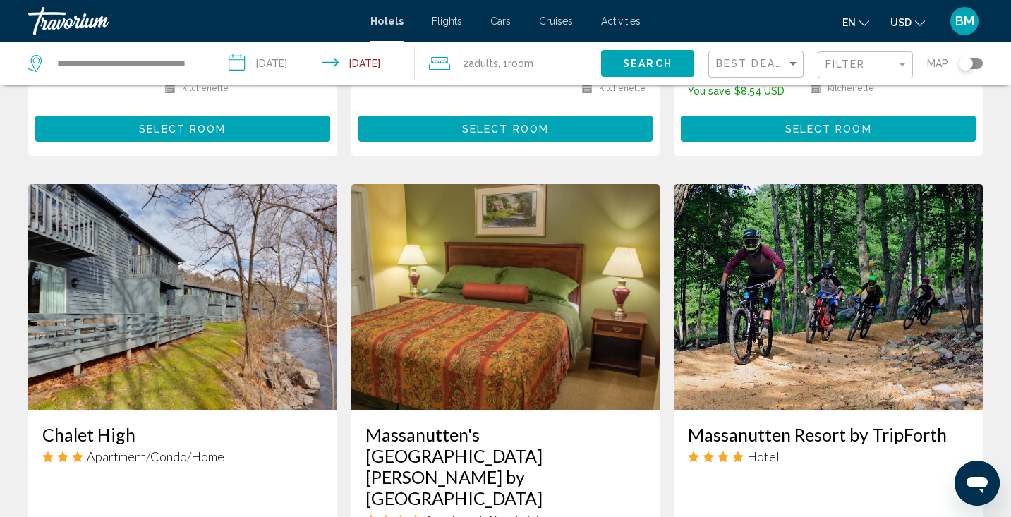
scroll to position [1521, 0]
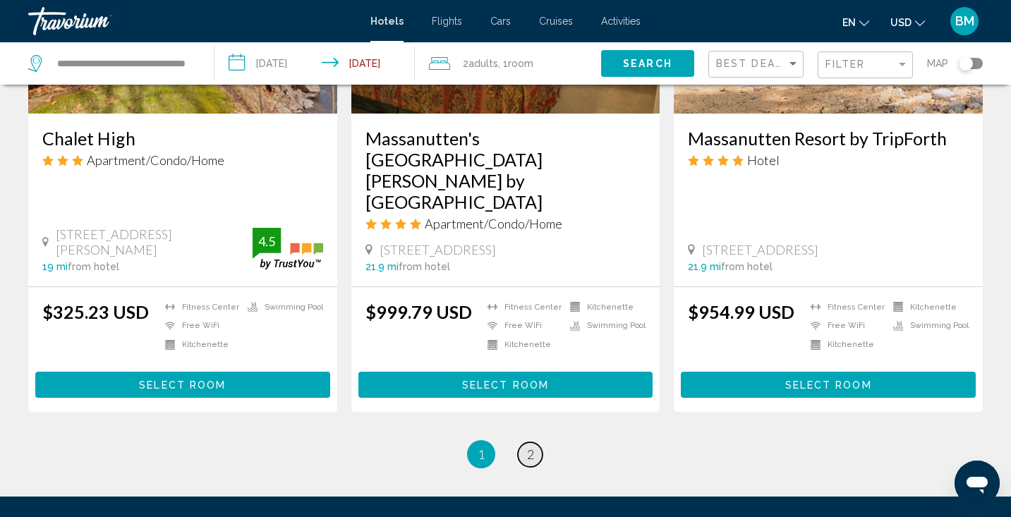
click at [535, 442] on link "page 2" at bounding box center [530, 454] width 25 height 25
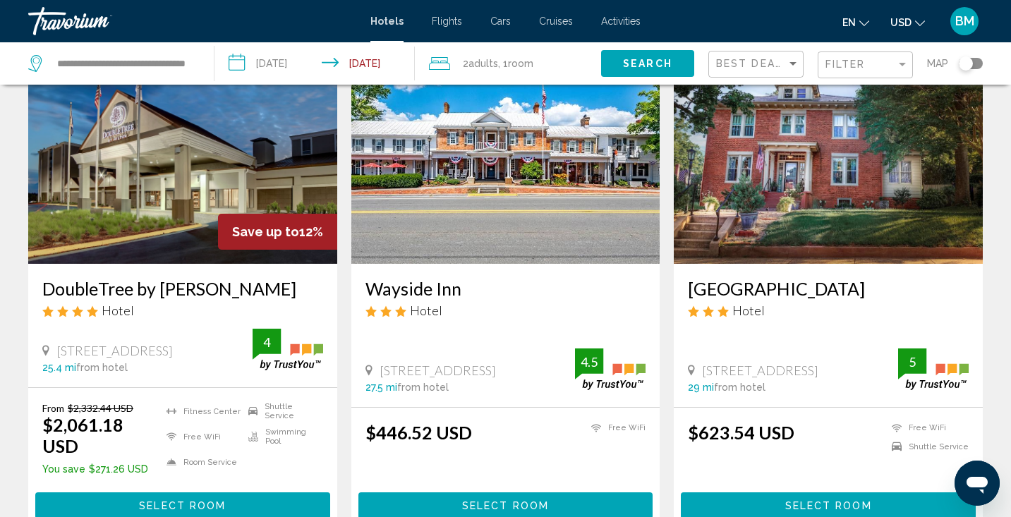
scroll to position [97, 0]
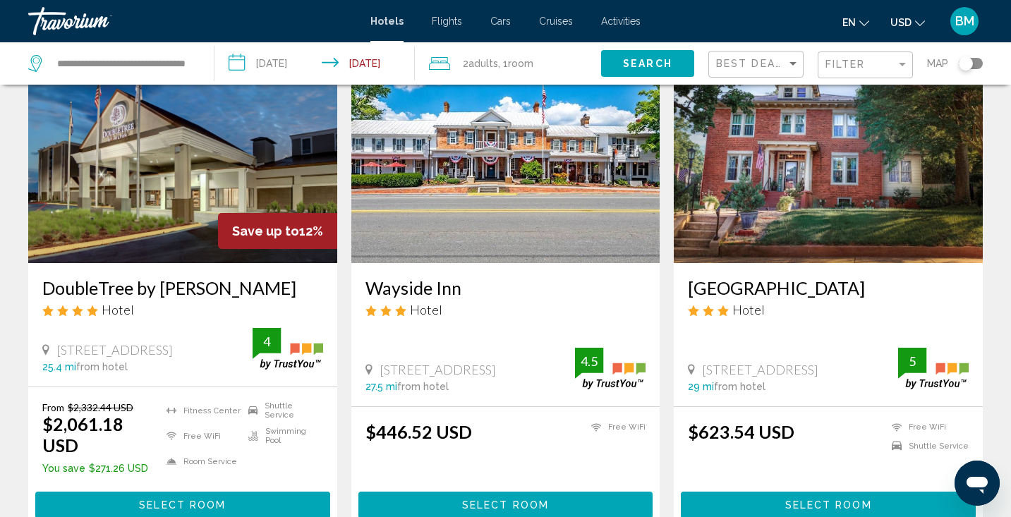
drag, startPoint x: 521, startPoint y: 350, endPoint x: 382, endPoint y: 346, distance: 139.7
click at [382, 362] on span "7783 Main St, Middletown" at bounding box center [437, 370] width 116 height 16
copy span "7783 Main St, Middletown"
click at [518, 434] on div "$446.52 USD Free WiFi 4.5" at bounding box center [505, 449] width 281 height 56
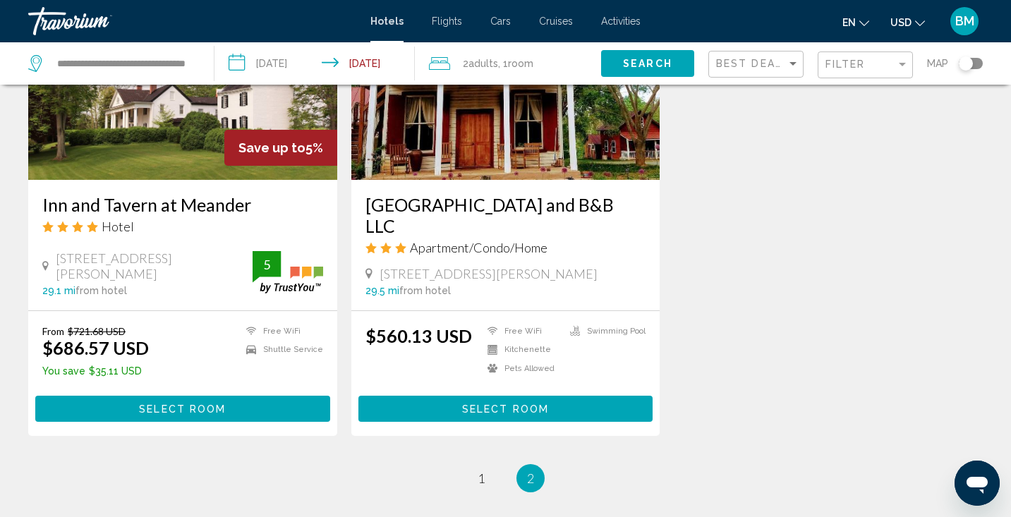
scroll to position [854, 0]
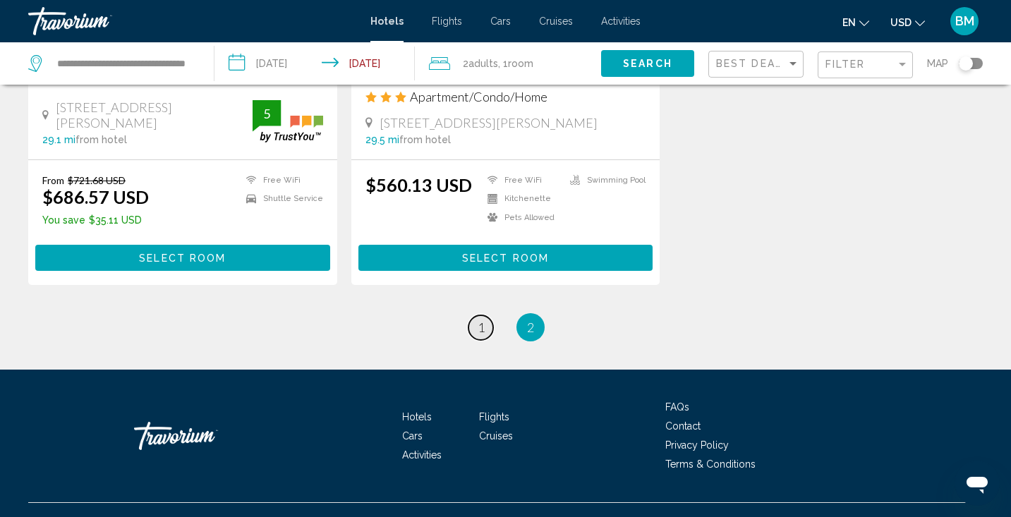
click at [484, 315] on link "page 1" at bounding box center [480, 327] width 25 height 25
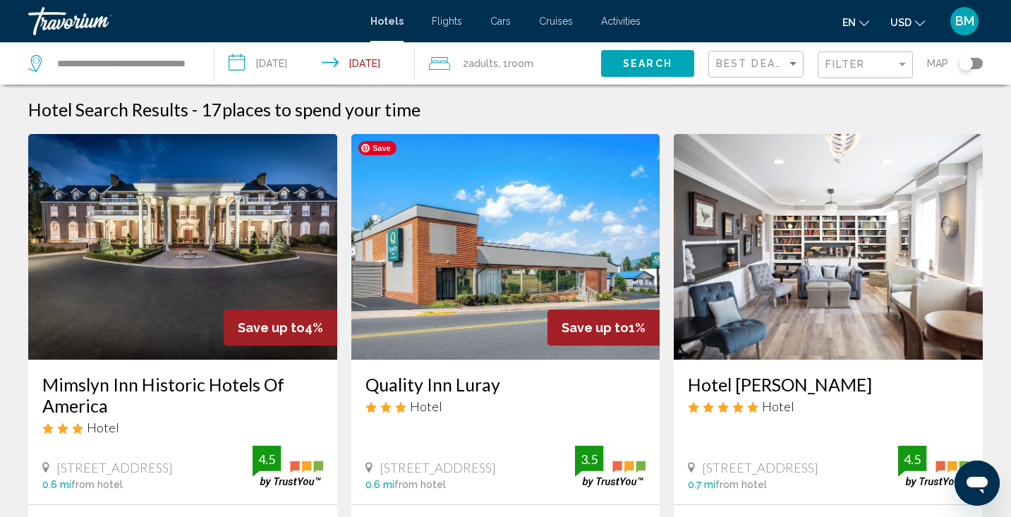
click at [508, 289] on img "Main content" at bounding box center [505, 247] width 309 height 226
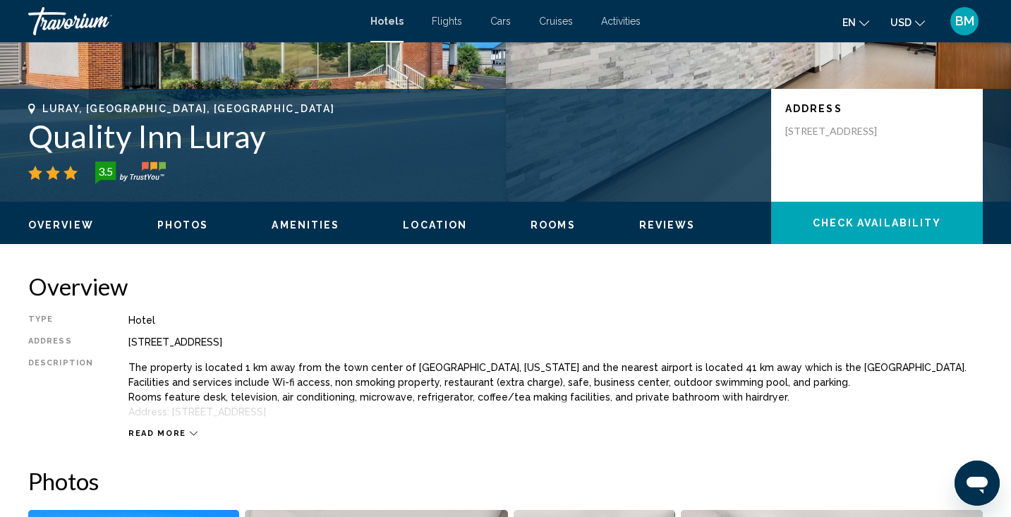
scroll to position [265, 0]
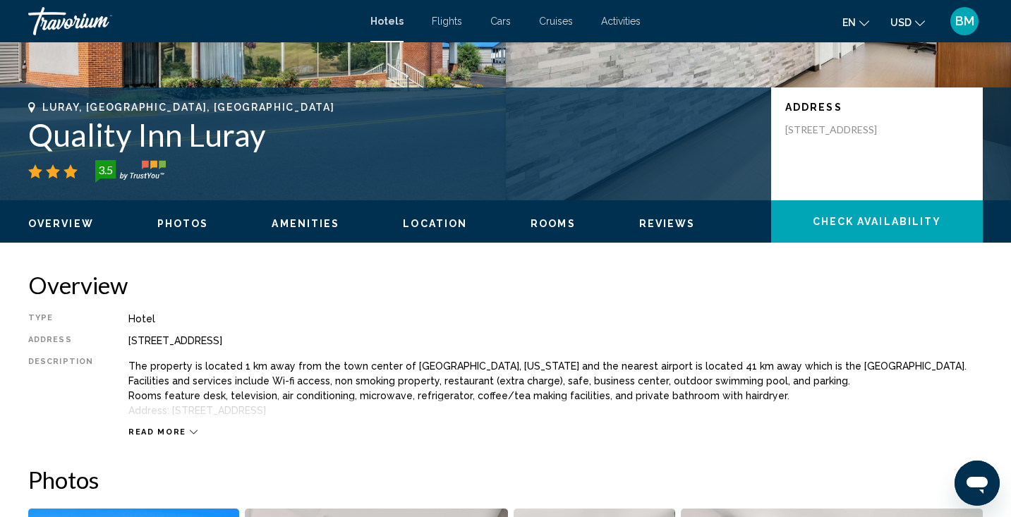
click at [190, 429] on icon "Main content" at bounding box center [194, 432] width 8 height 8
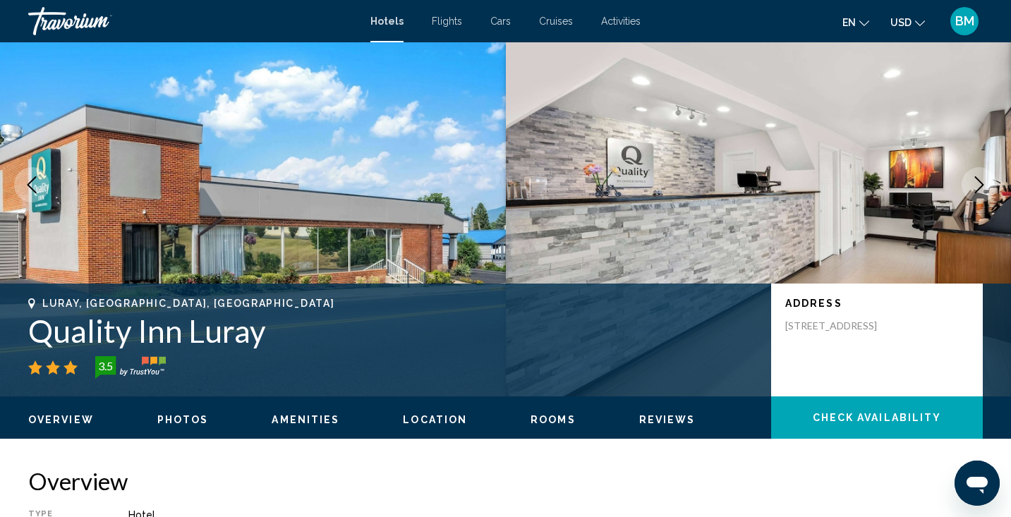
scroll to position [0, 0]
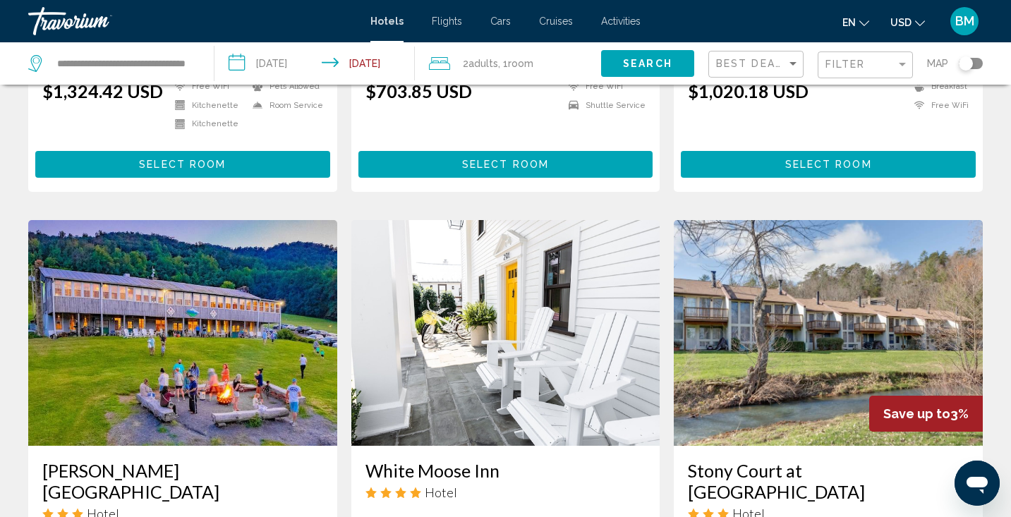
scroll to position [972, 0]
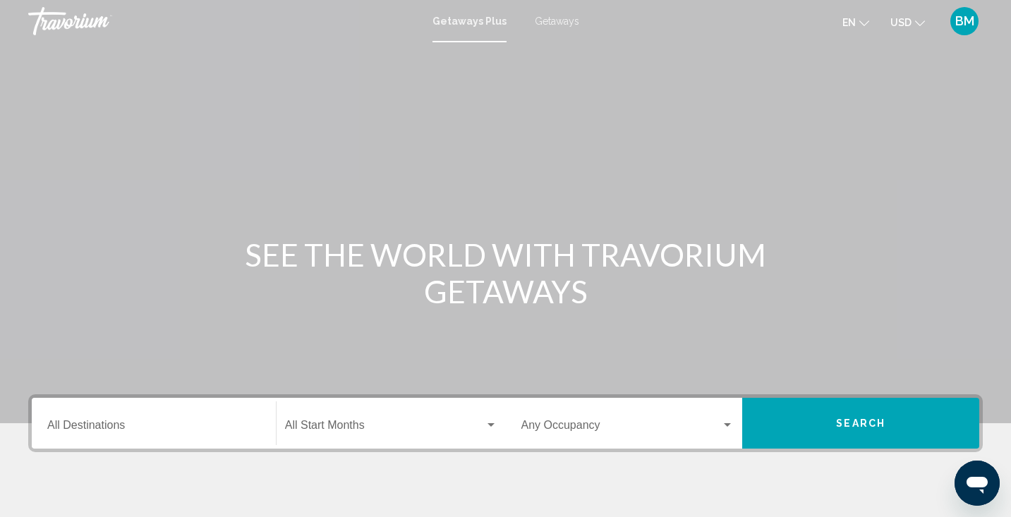
click at [559, 22] on span "Getaways" at bounding box center [557, 21] width 44 height 11
click at [154, 428] on input "Destination All Destinations" at bounding box center [153, 428] width 213 height 13
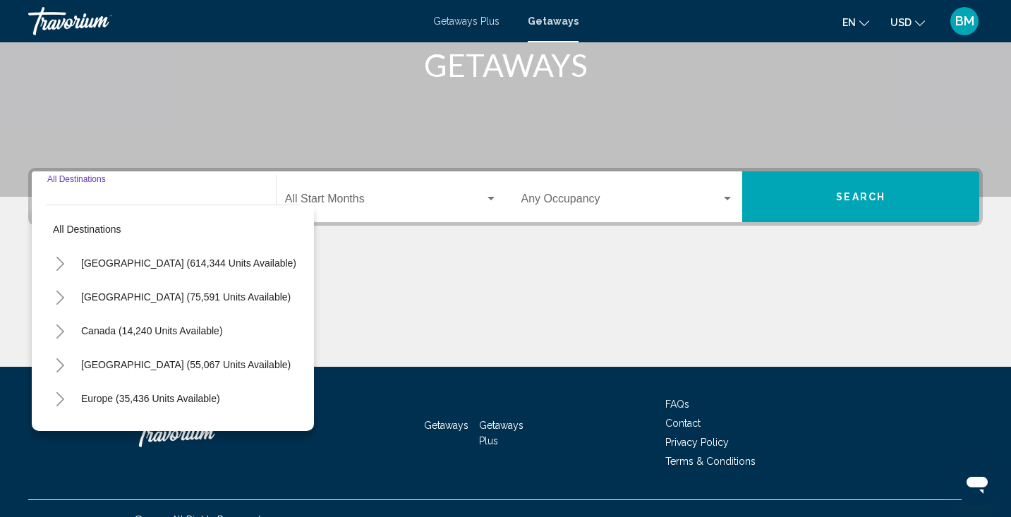
scroll to position [249, 0]
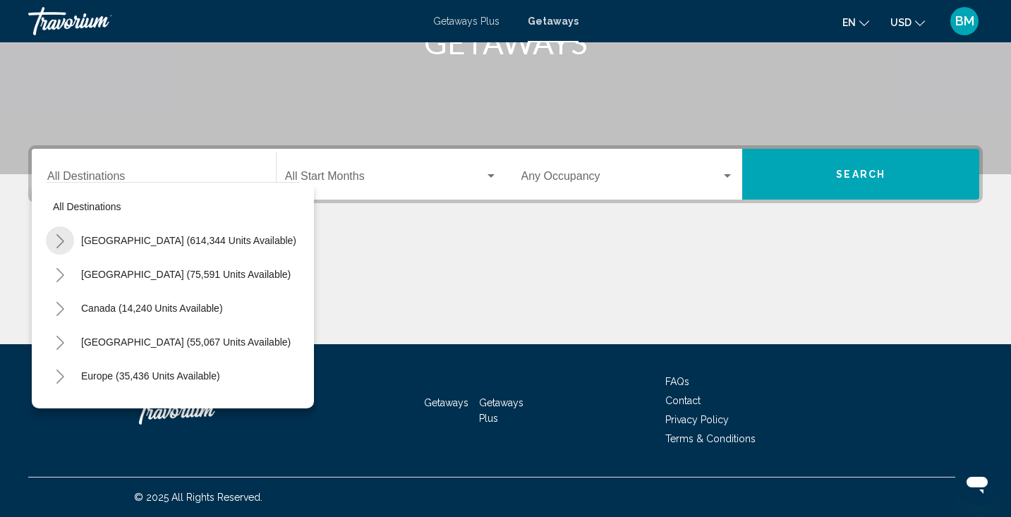
click at [58, 239] on icon "Toggle United States (614,344 units available)" at bounding box center [60, 241] width 11 height 14
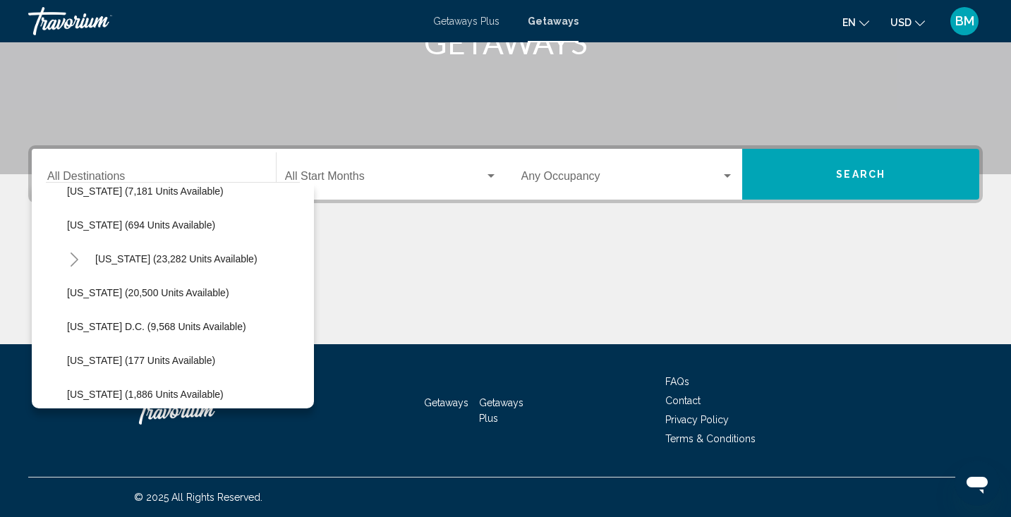
scroll to position [1321, 0]
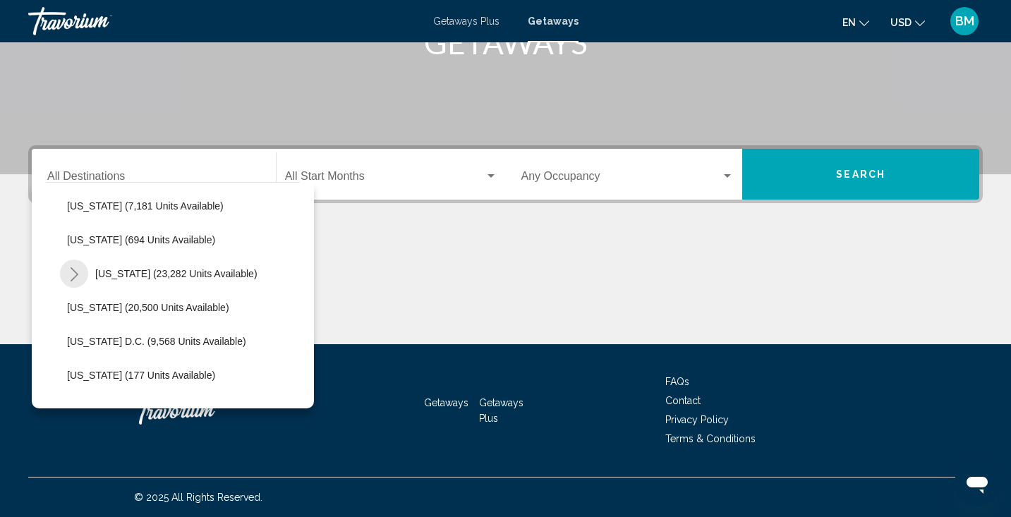
click at [73, 270] on icon "Toggle Virginia (23,282 units available)" at bounding box center [75, 274] width 8 height 14
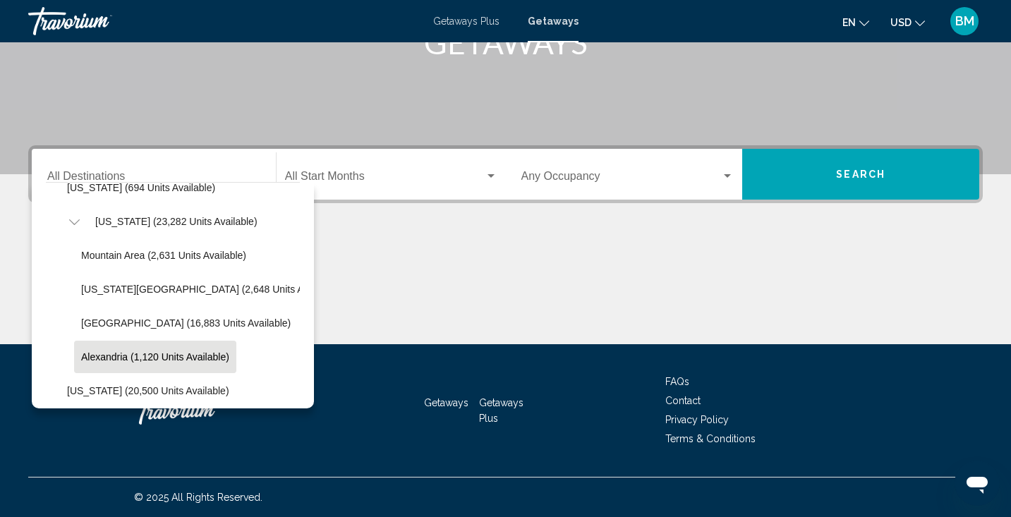
scroll to position [1359, 0]
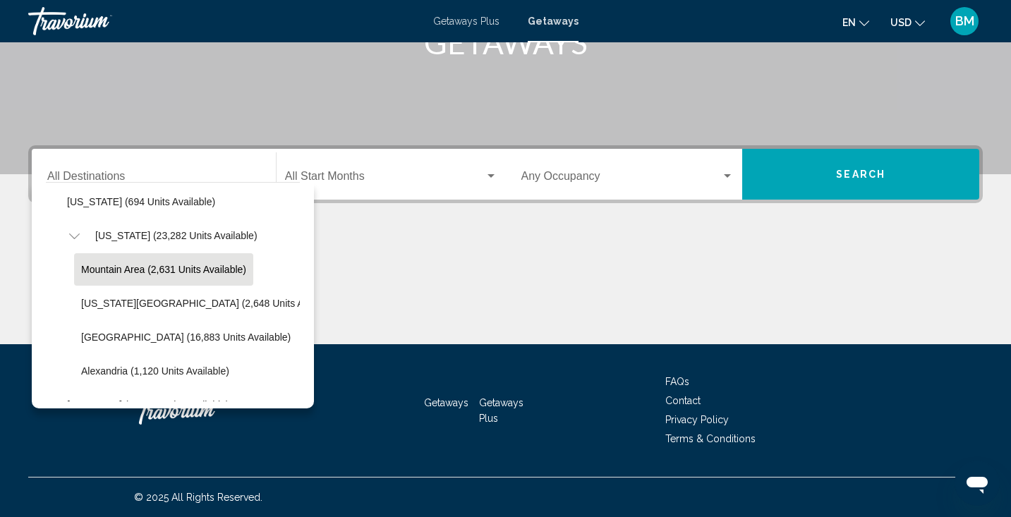
click at [134, 268] on span "Mountain Area (2,631 units available)" at bounding box center [163, 269] width 165 height 11
type input "**********"
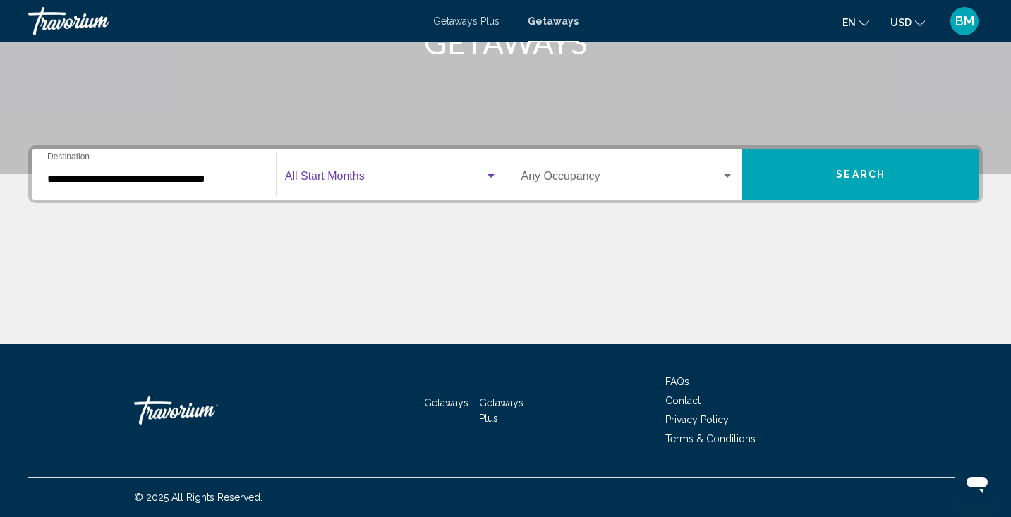
click at [379, 178] on span "Search widget" at bounding box center [385, 179] width 200 height 13
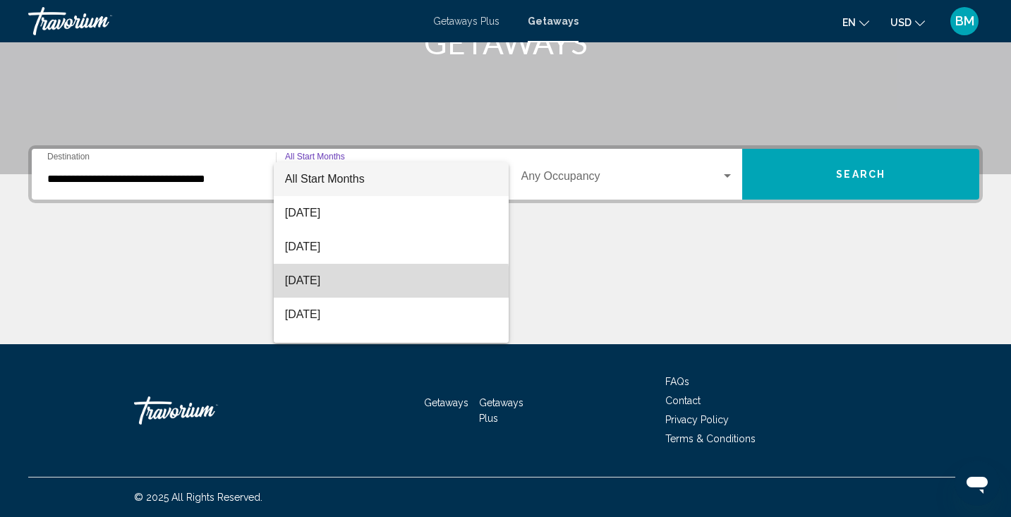
click at [340, 283] on span "[DATE]" at bounding box center [391, 281] width 212 height 34
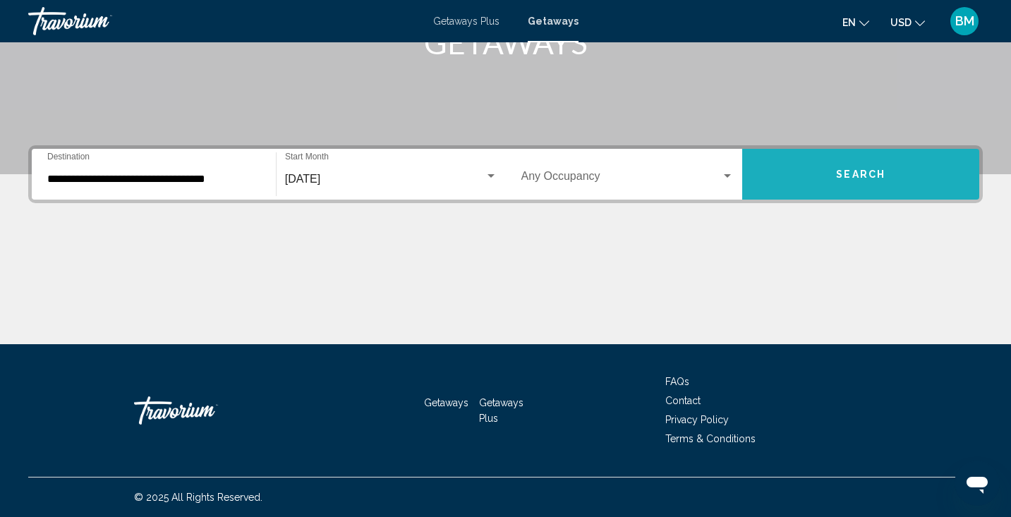
click at [814, 166] on button "Search" at bounding box center [860, 174] width 237 height 51
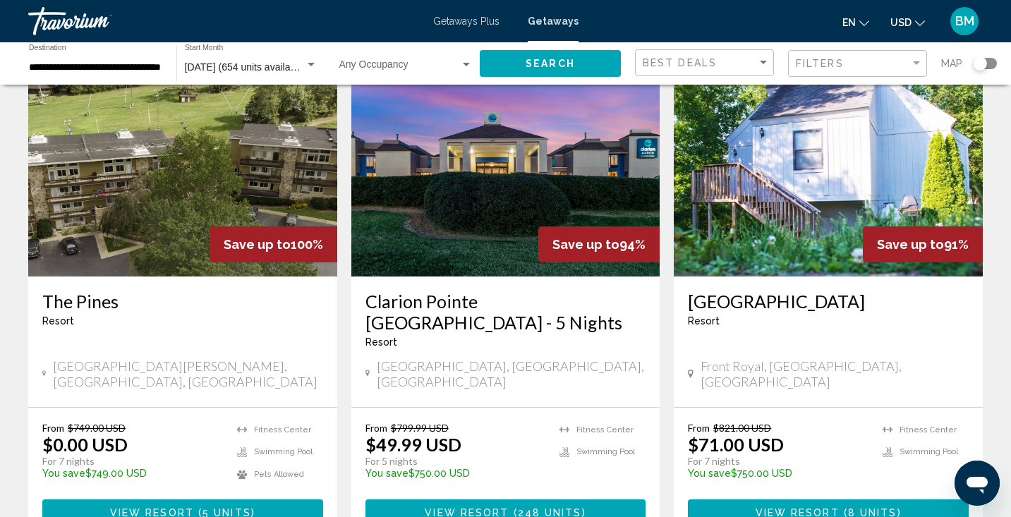
scroll to position [615, 0]
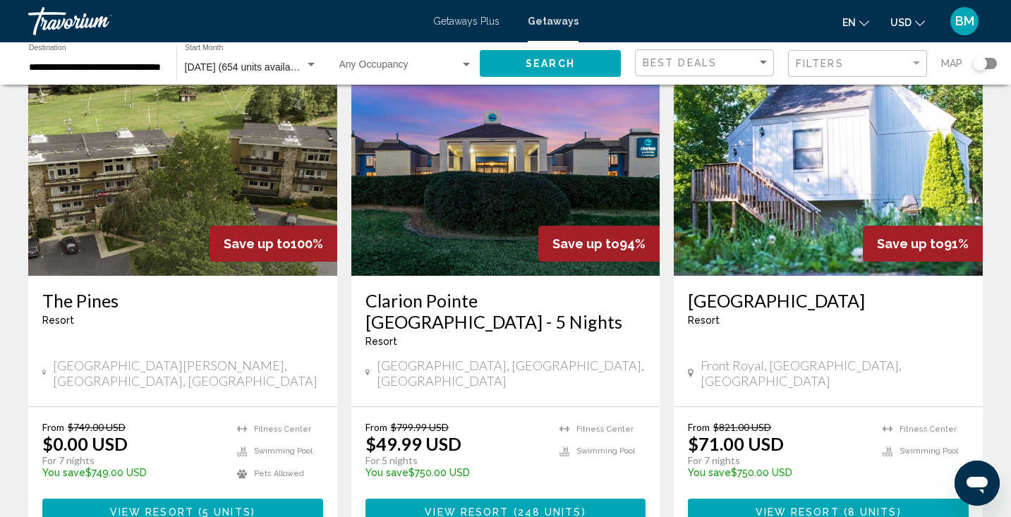
click at [533, 507] on span "248 units" at bounding box center [550, 512] width 64 height 11
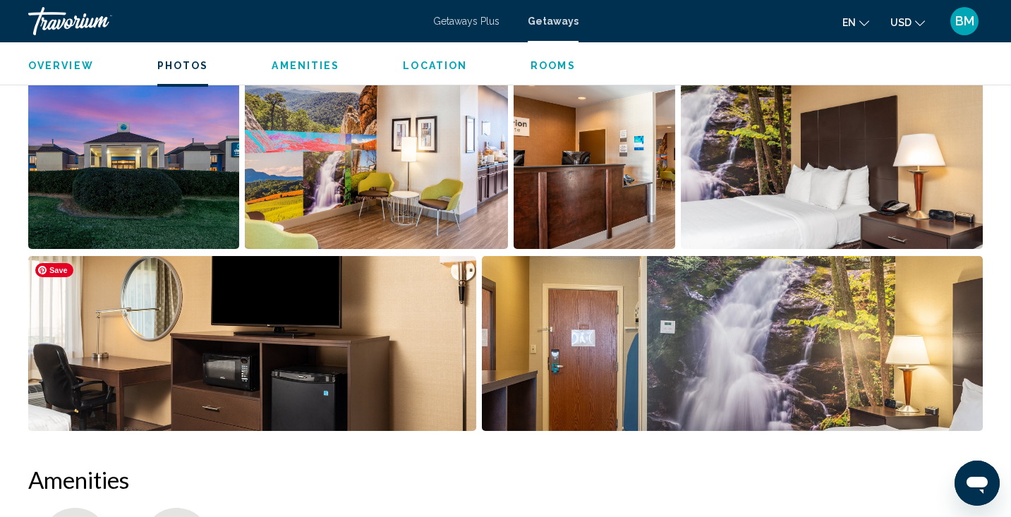
scroll to position [662, 0]
